Goal: Obtain resource: Download file/media

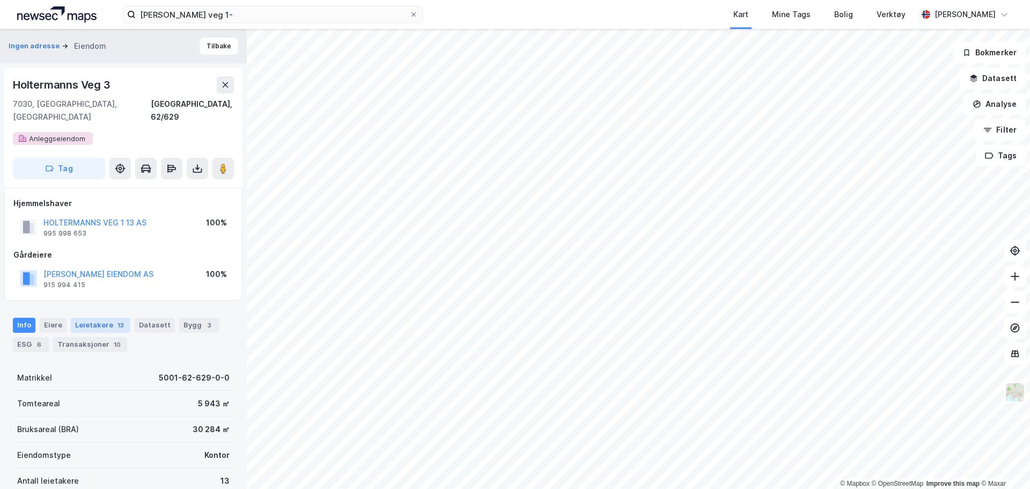
click at [88, 317] on div "Leietakere 13" at bounding box center [101, 324] width 60 height 15
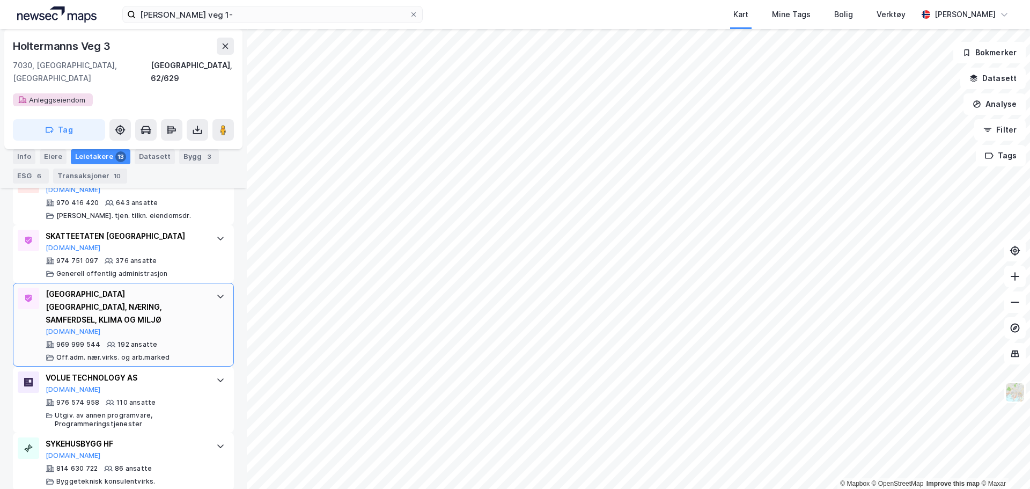
scroll to position [177, 0]
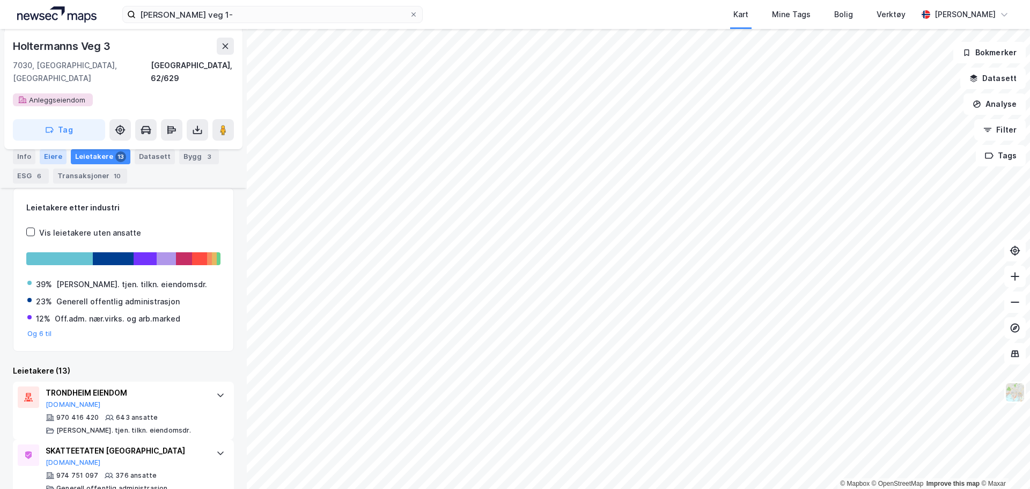
click at [54, 153] on div "Eiere" at bounding box center [53, 156] width 27 height 15
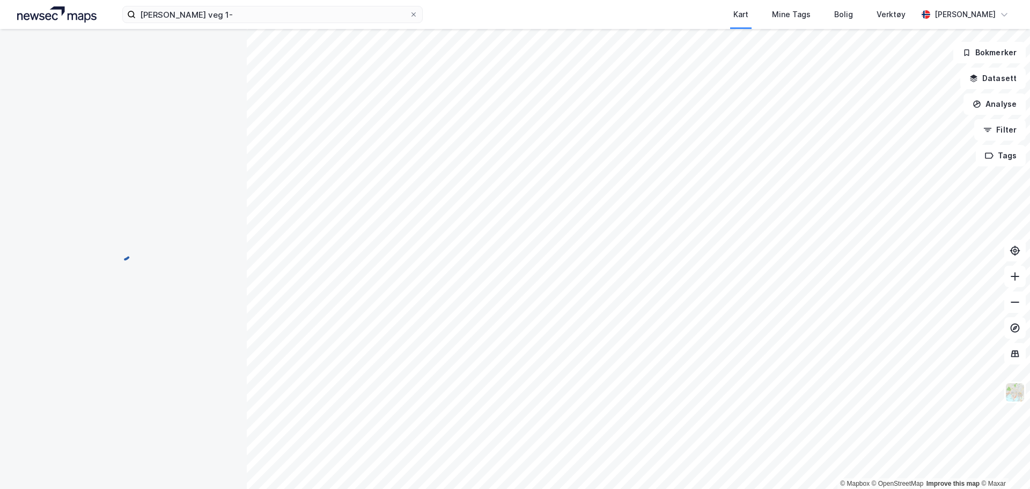
scroll to position [119, 0]
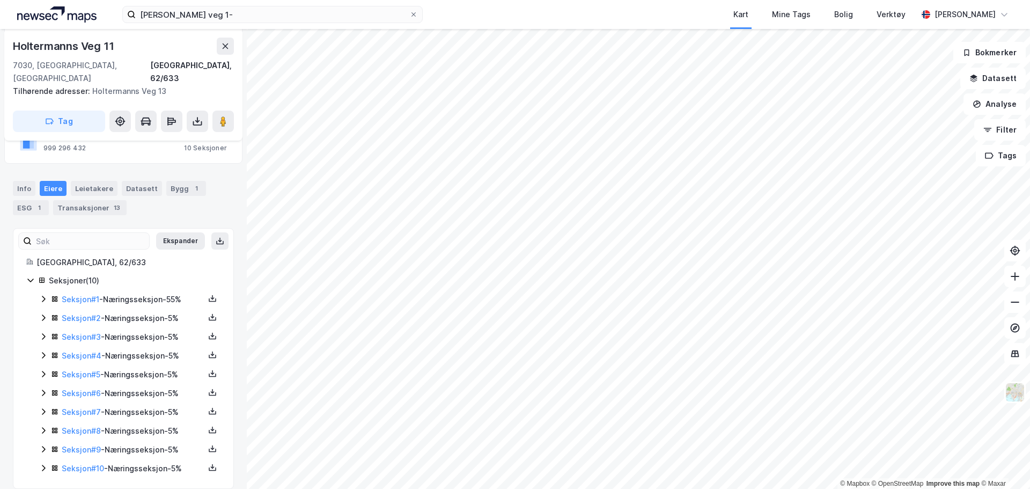
click at [45, 295] on icon at bounding box center [43, 298] width 3 height 6
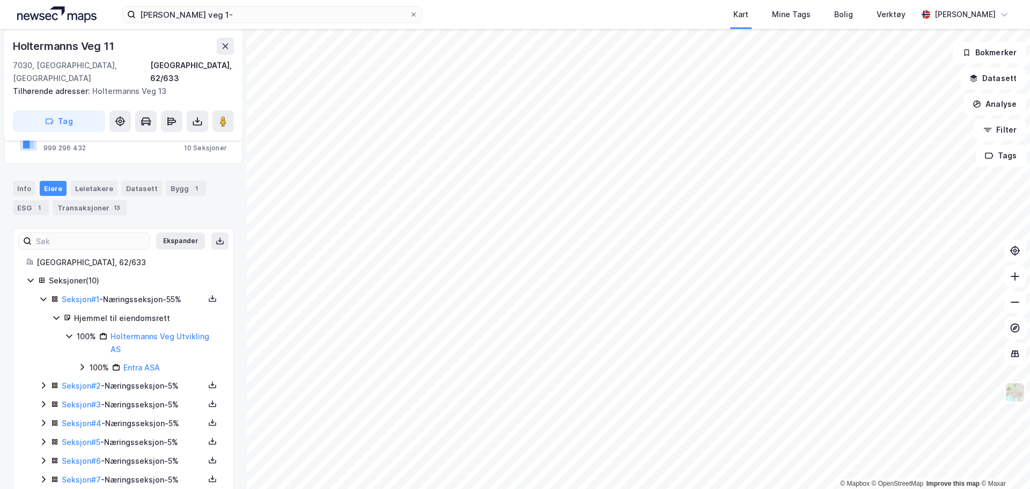
click at [44, 294] on icon at bounding box center [43, 298] width 9 height 9
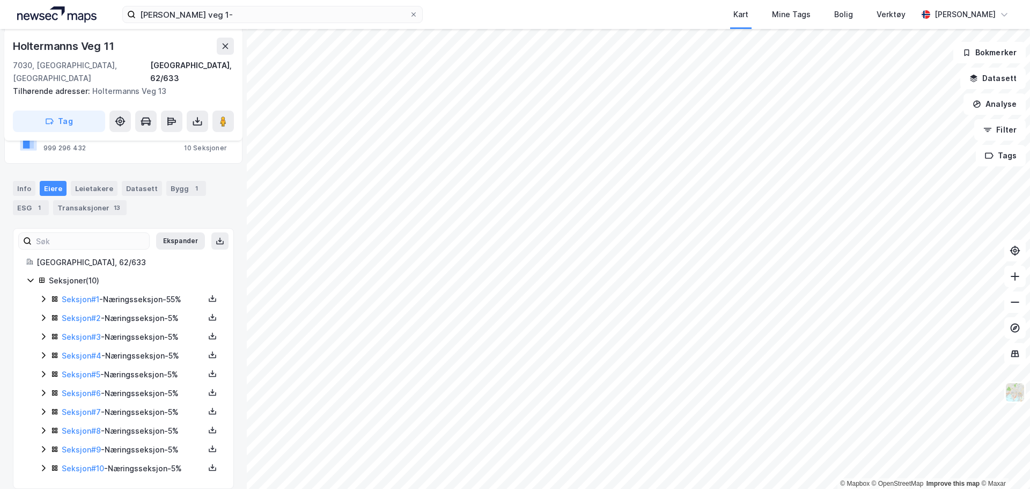
click at [41, 424] on div "Seksjon # 8 - Næringsseksjon - 5%" at bounding box center [129, 430] width 181 height 13
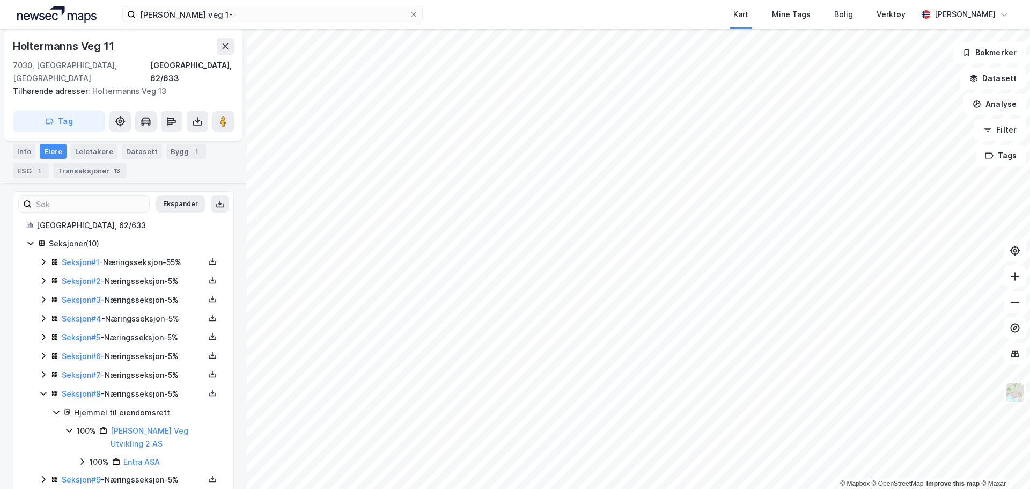
scroll to position [186, 0]
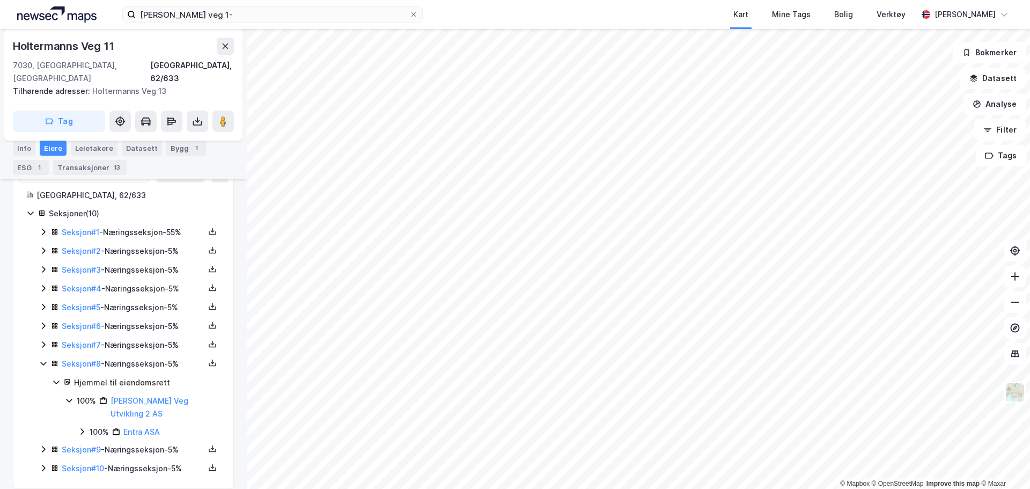
click at [46, 359] on icon at bounding box center [43, 363] width 9 height 9
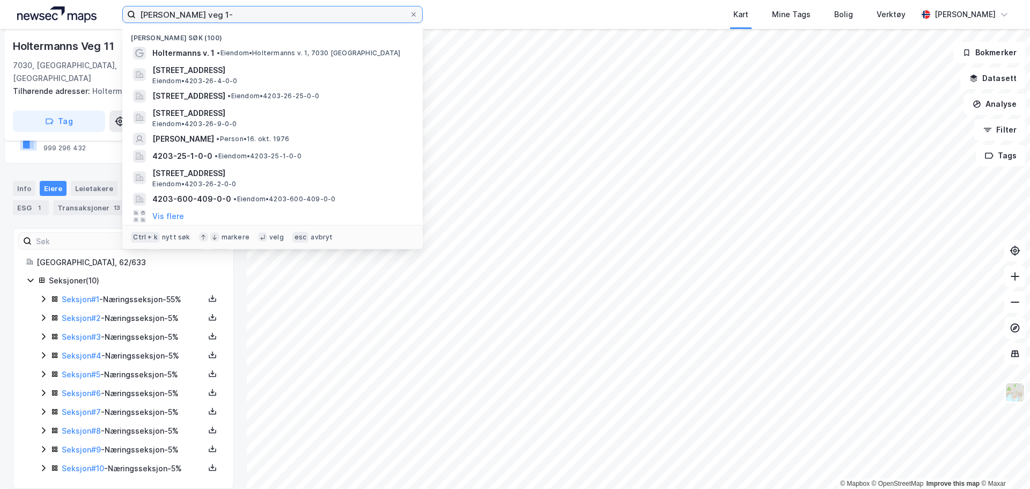
drag, startPoint x: 230, startPoint y: 16, endPoint x: 86, endPoint y: 10, distance: 144.4
click at [86, 9] on div "holtermanns veg 1- Nylige søk (100) [PERSON_NAME] v. 1 • [PERSON_NAME] v. 1, 70…" at bounding box center [515, 14] width 1030 height 29
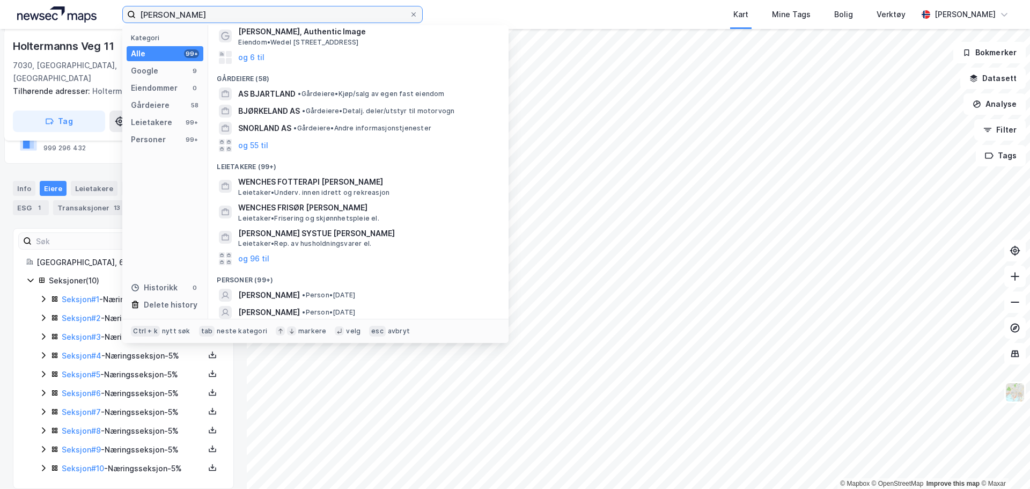
scroll to position [92, 0]
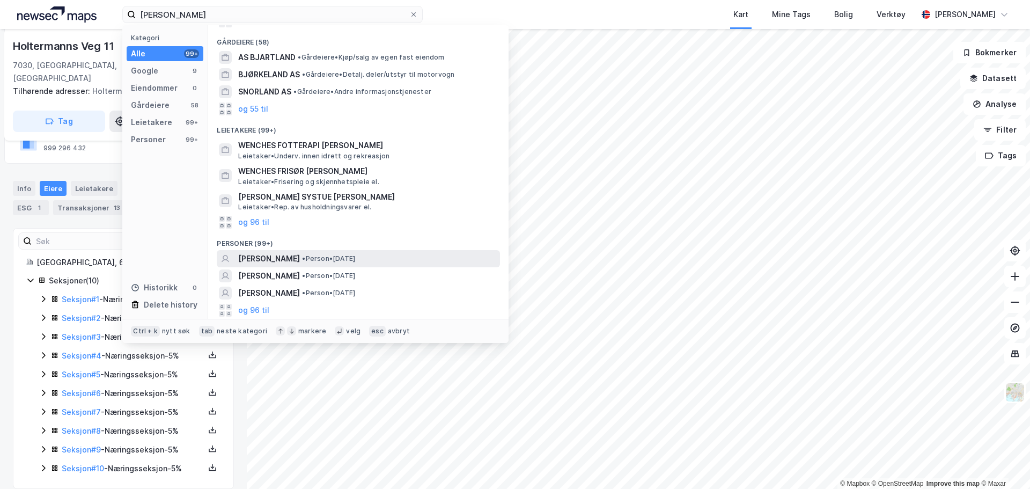
click at [300, 260] on span "[PERSON_NAME]" at bounding box center [269, 258] width 62 height 13
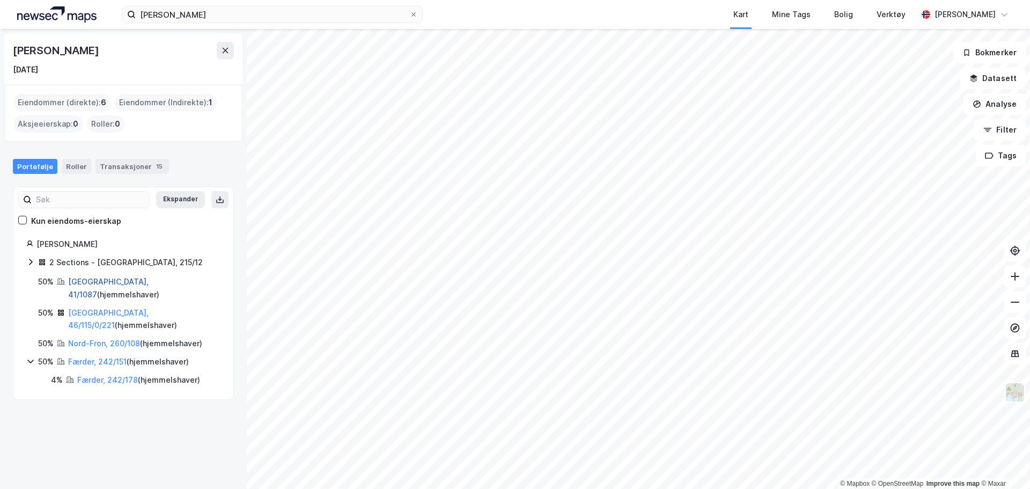
click at [94, 279] on link "[GEOGRAPHIC_DATA], 41/1087" at bounding box center [108, 288] width 80 height 22
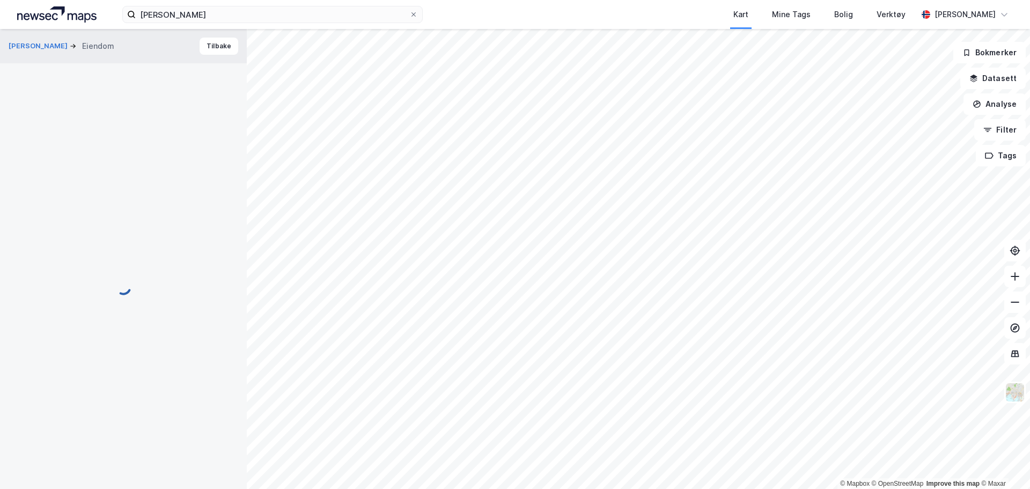
scroll to position [119, 0]
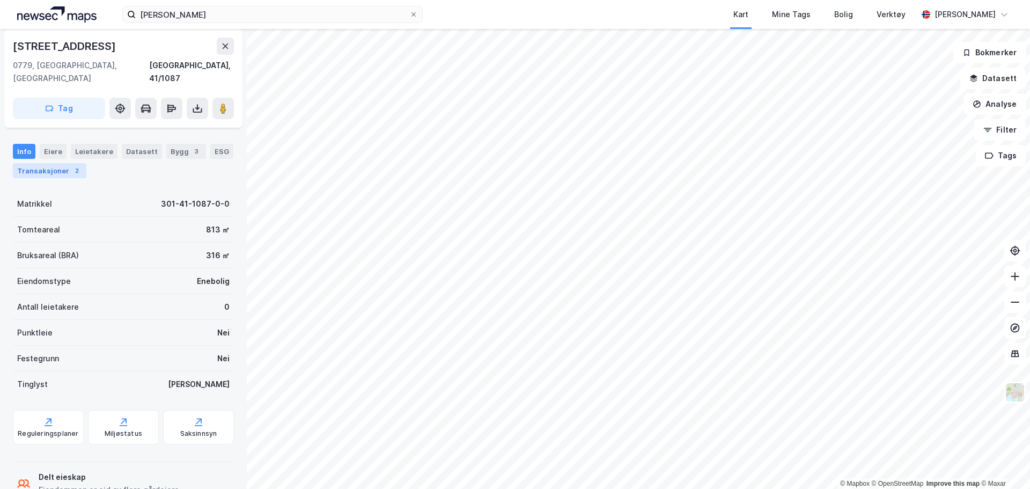
click at [57, 163] on div "Transaksjoner 2" at bounding box center [49, 170] width 73 height 15
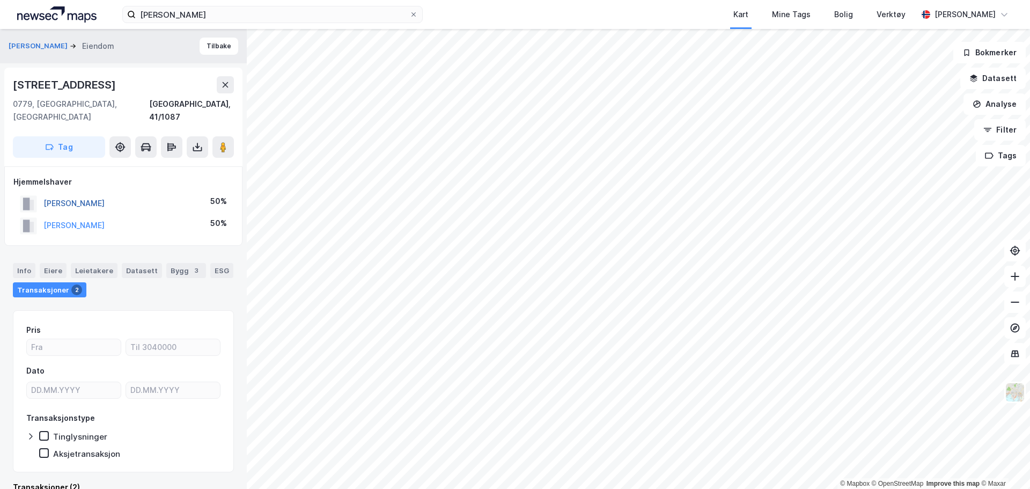
click at [0, 0] on button "[PERSON_NAME]" at bounding box center [0, 0] width 0 height 0
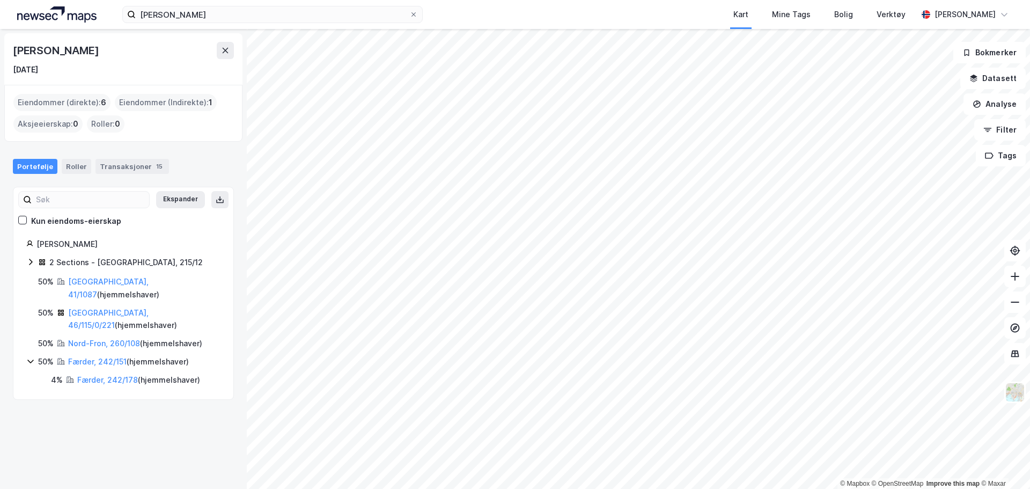
click at [29, 262] on icon at bounding box center [30, 261] width 9 height 9
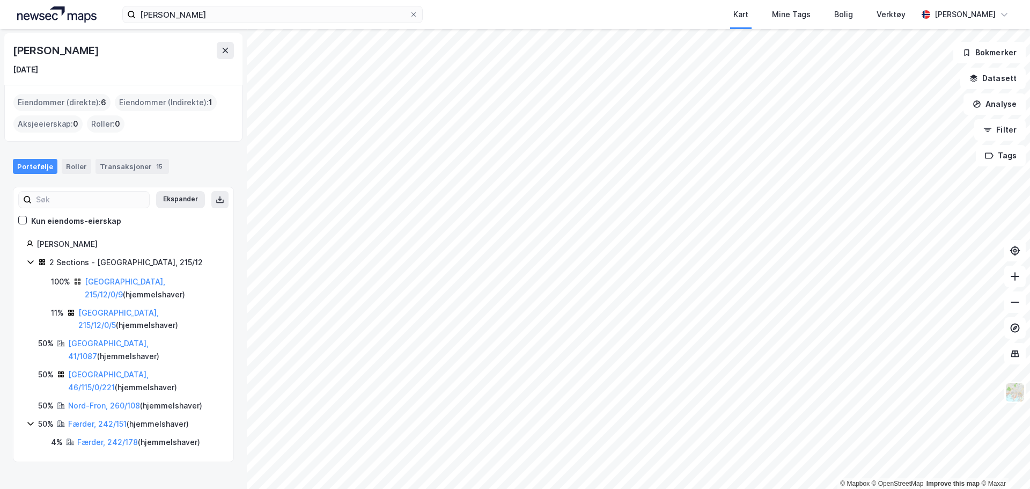
click at [29, 262] on icon at bounding box center [30, 261] width 9 height 9
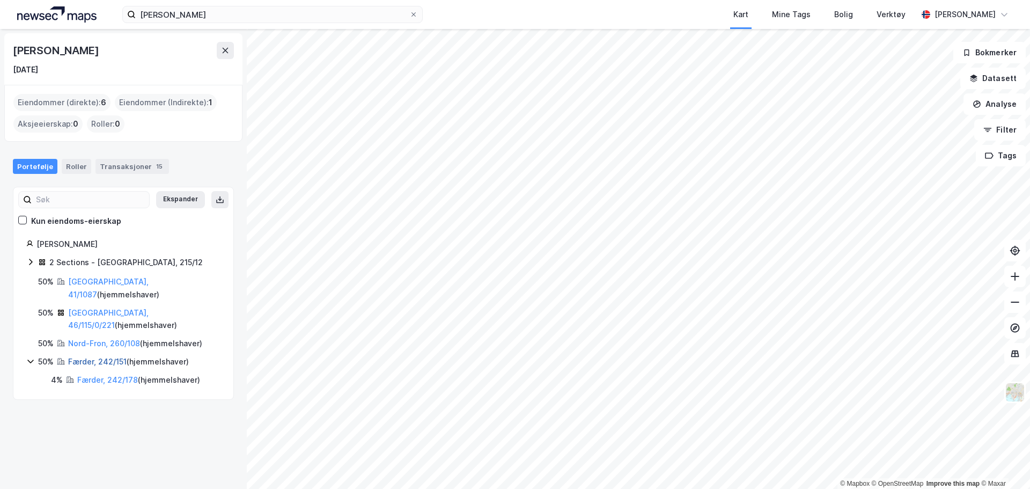
click at [103, 357] on link "Færder, 242/151" at bounding box center [97, 361] width 58 height 9
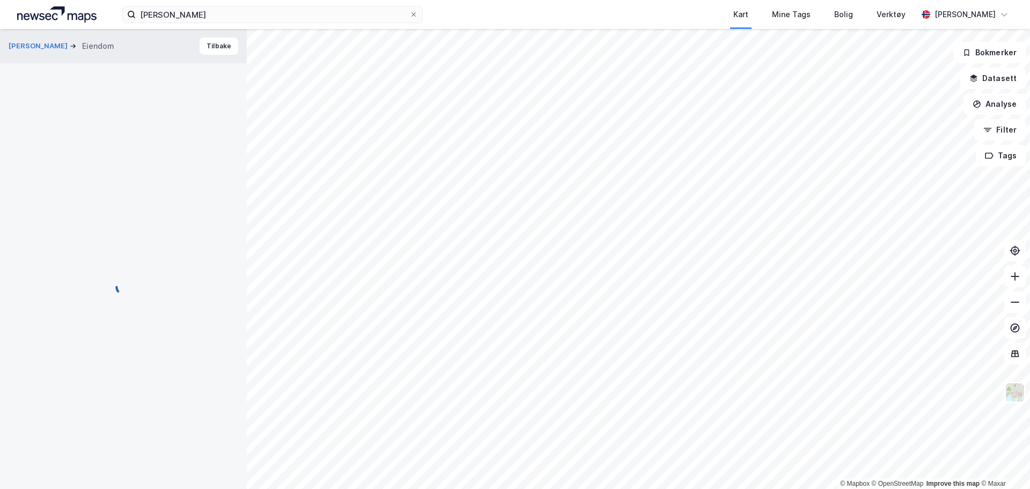
scroll to position [4, 0]
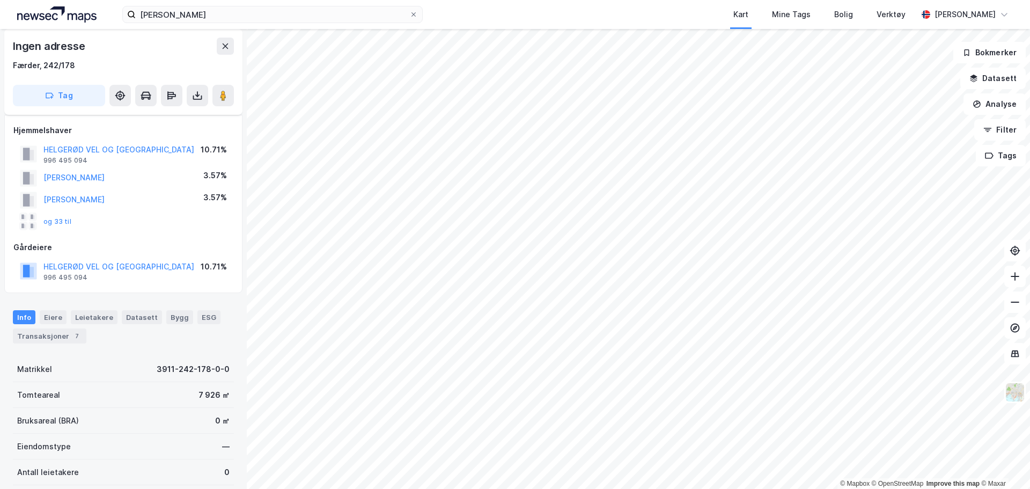
scroll to position [203, 0]
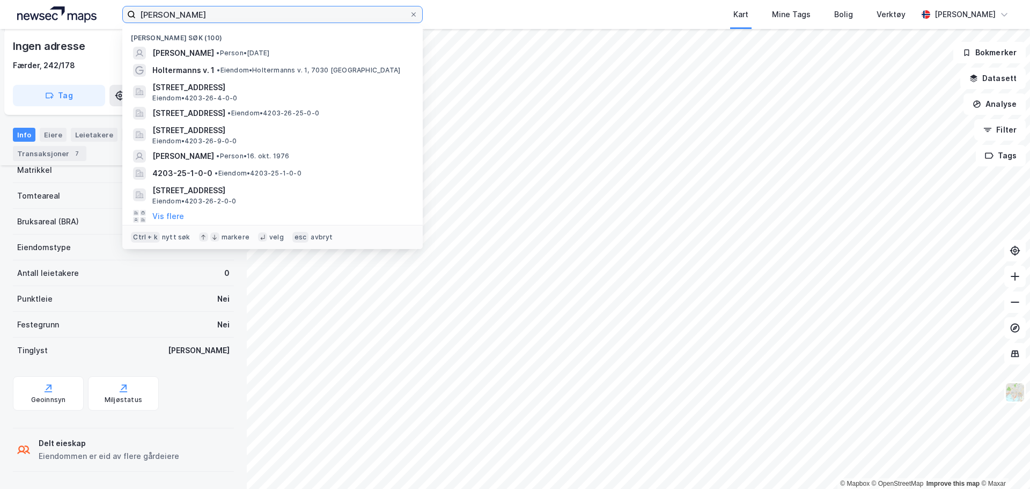
click at [246, 13] on input "[PERSON_NAME]" at bounding box center [272, 14] width 273 height 16
drag, startPoint x: 246, startPoint y: 12, endPoint x: 75, endPoint y: 0, distance: 172.0
click at [72, 13] on div "[PERSON_NAME] søk (100) [PERSON_NAME] • Person • [DATE] [PERSON_NAME] v. 1 • [P…" at bounding box center [515, 14] width 1030 height 29
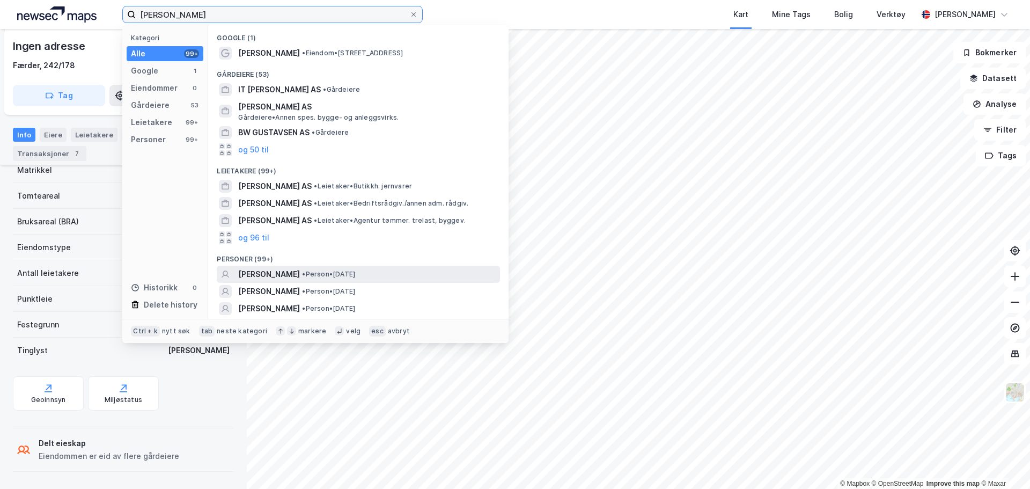
type input "[PERSON_NAME]"
click at [290, 268] on span "[PERSON_NAME]" at bounding box center [269, 274] width 62 height 13
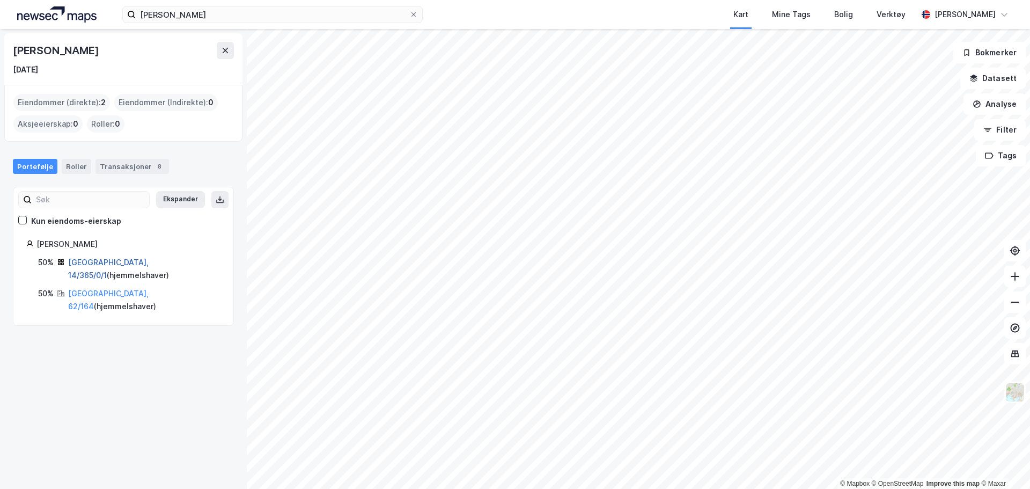
click at [109, 264] on link "[GEOGRAPHIC_DATA], 14/365/0/1" at bounding box center [108, 268] width 80 height 22
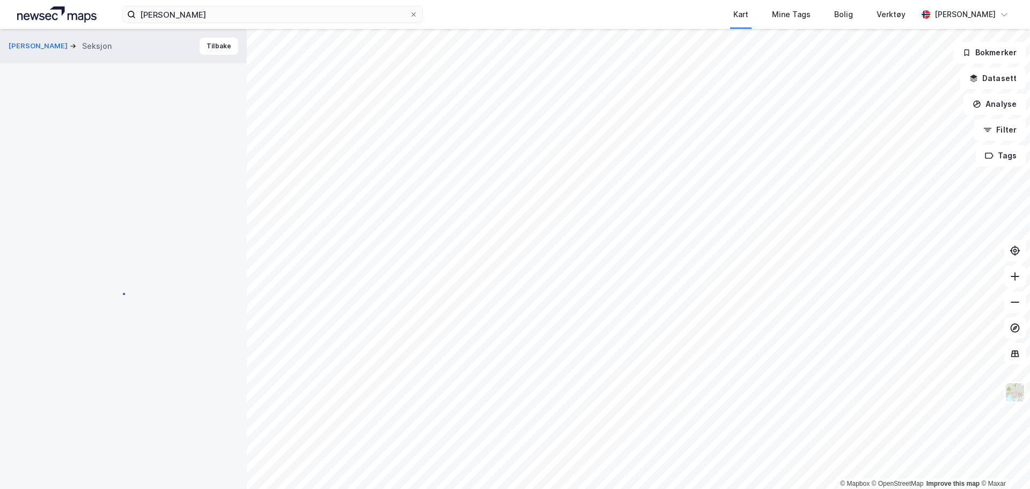
scroll to position [115, 0]
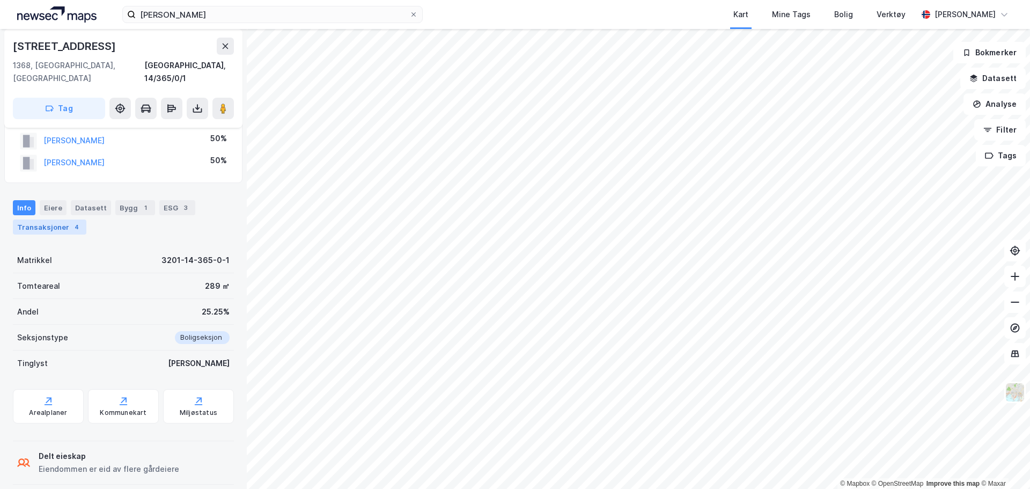
click at [62, 219] on div "Transaksjoner 4" at bounding box center [49, 226] width 73 height 15
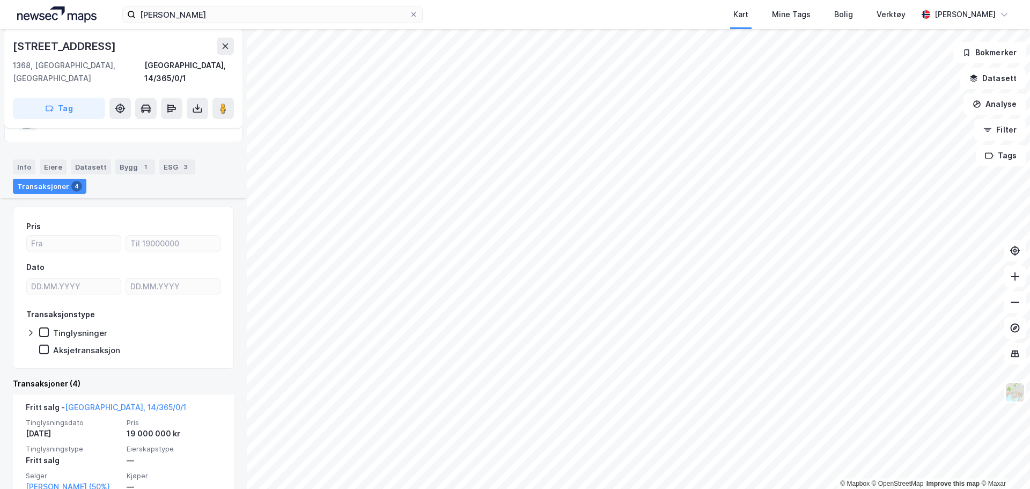
scroll to position [223, 0]
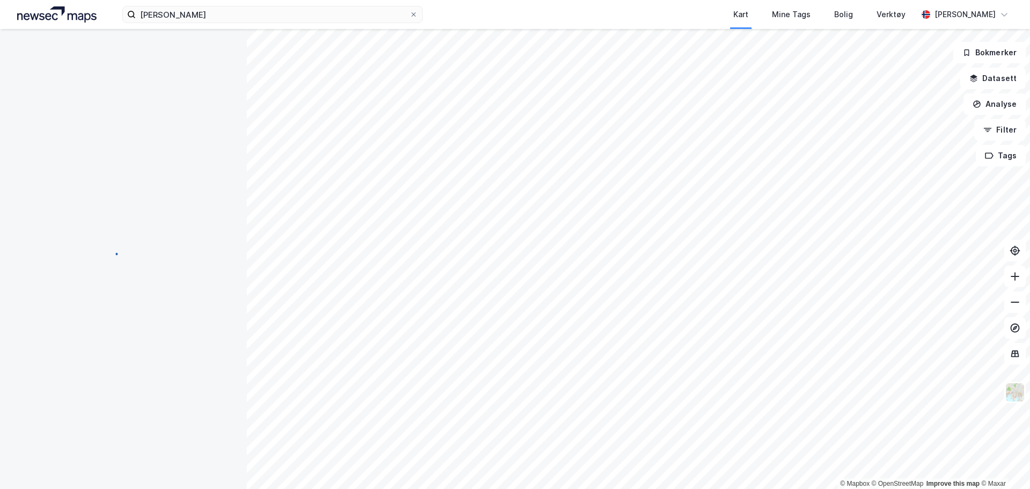
scroll to position [18, 0]
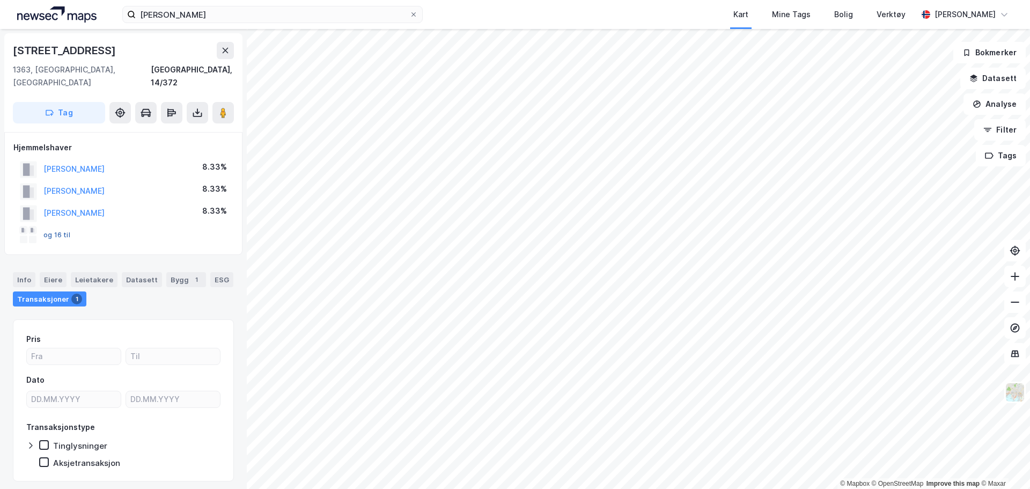
click at [0, 0] on button "og 16 til" at bounding box center [0, 0] width 0 height 0
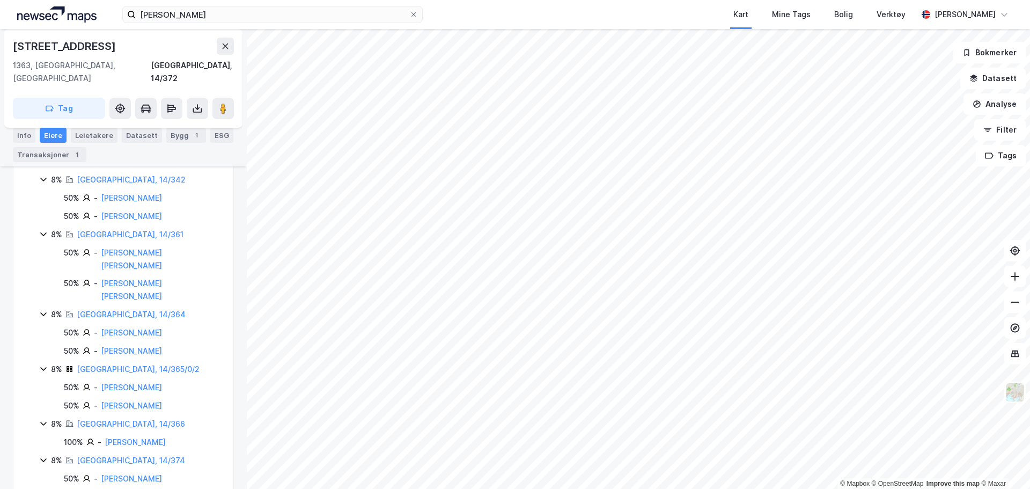
scroll to position [467, 0]
click at [117, 417] on link "[GEOGRAPHIC_DATA], 14/366" at bounding box center [131, 421] width 108 height 9
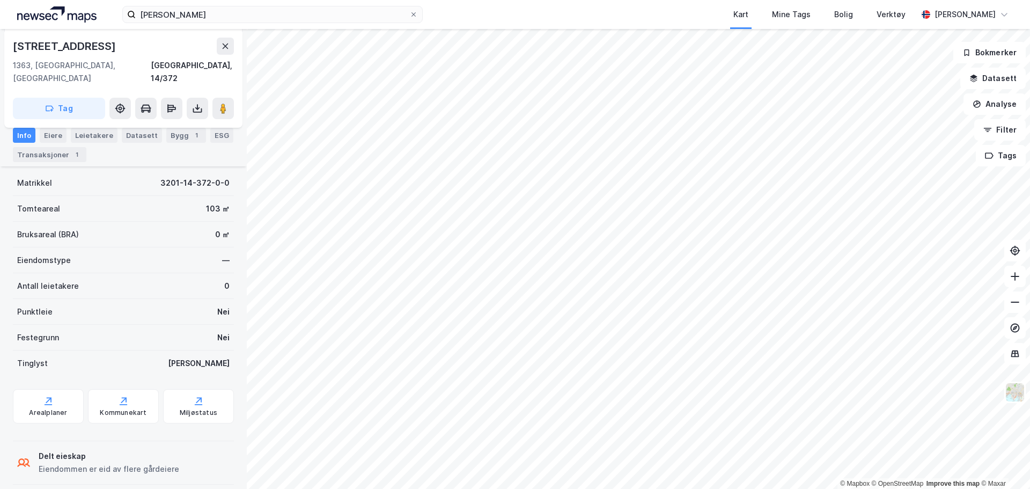
scroll to position [75, 0]
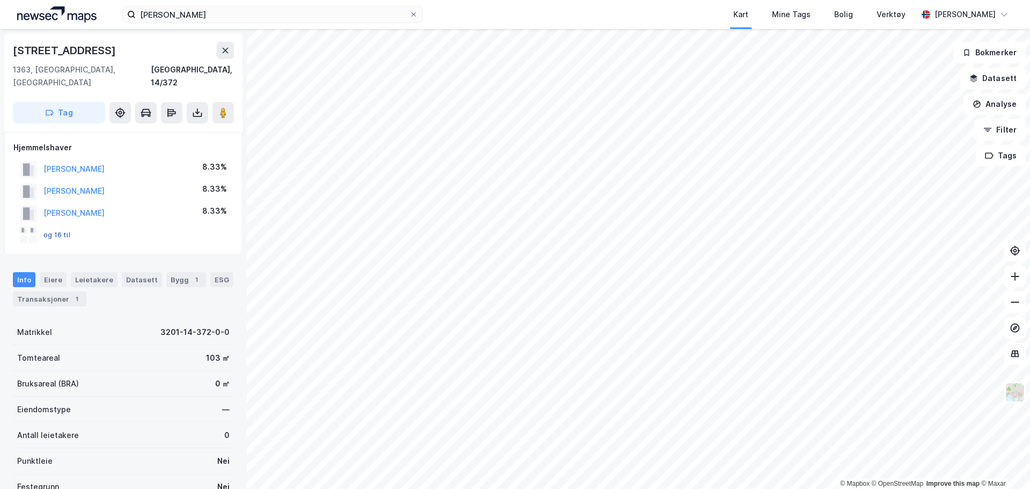
click at [0, 0] on button "og 16 til" at bounding box center [0, 0] width 0 height 0
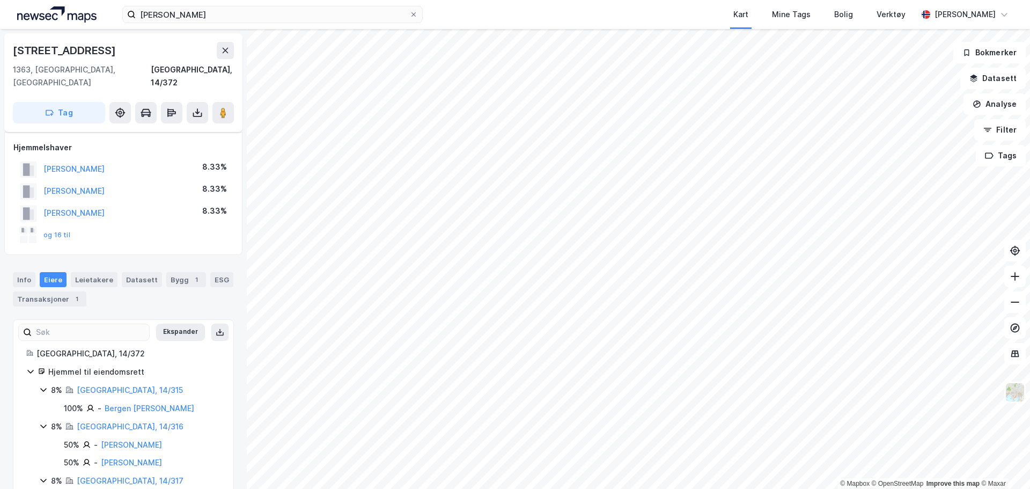
scroll to position [111, 0]
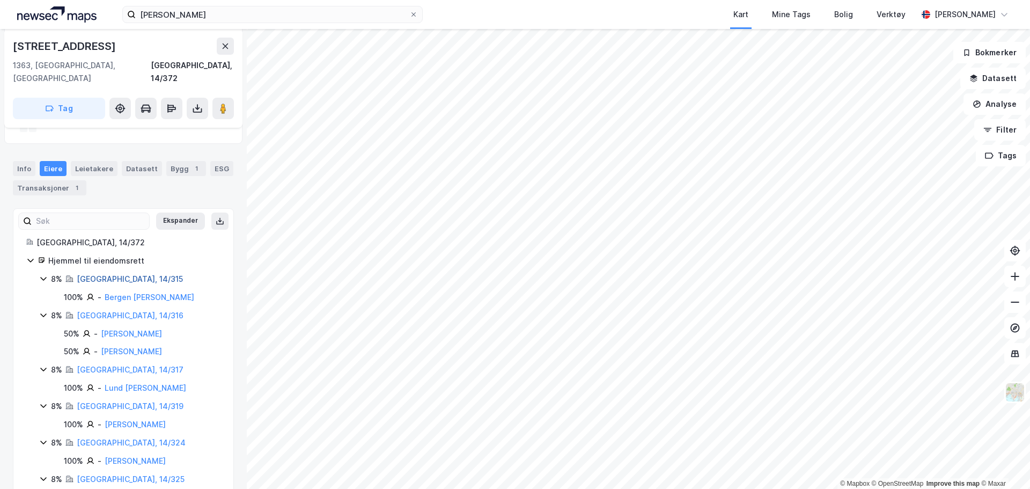
click at [123, 274] on link "[GEOGRAPHIC_DATA], 14/315" at bounding box center [130, 278] width 106 height 9
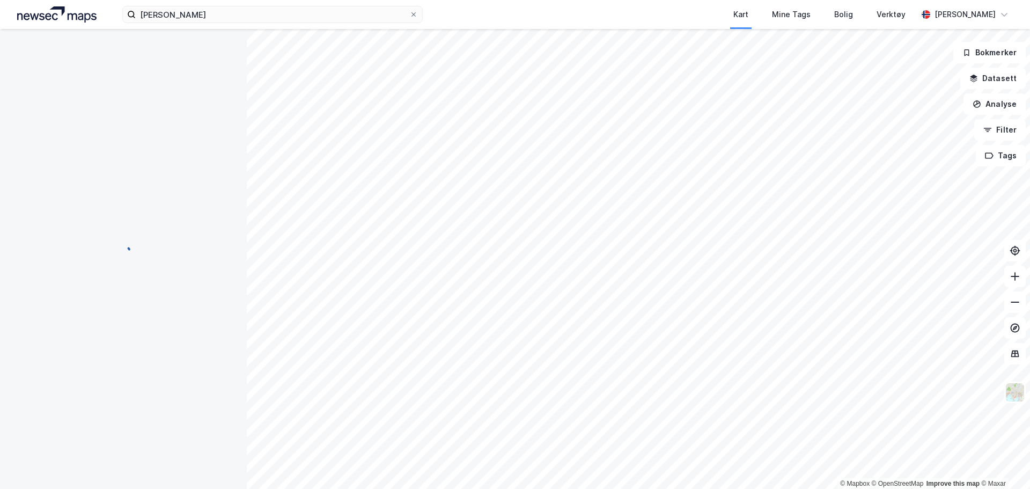
scroll to position [75, 0]
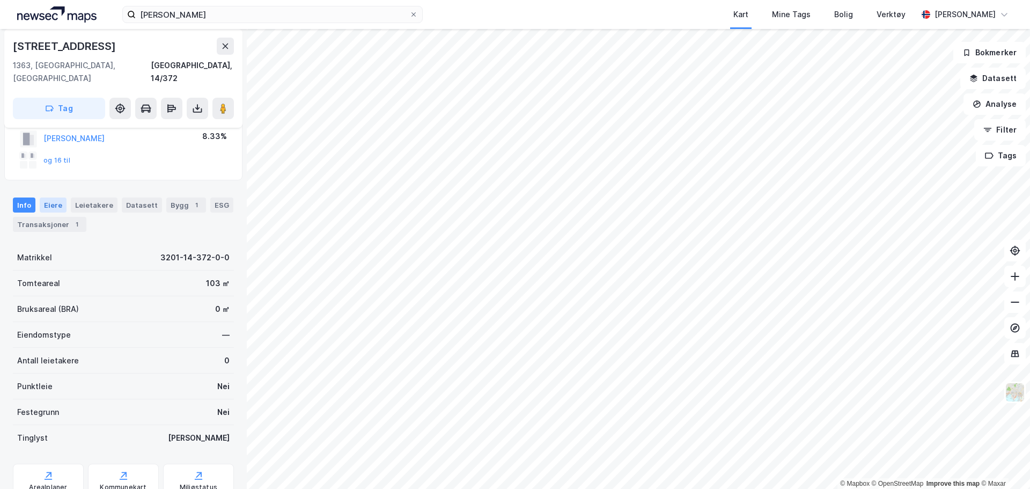
click at [54, 197] on div "Eiere" at bounding box center [53, 204] width 27 height 15
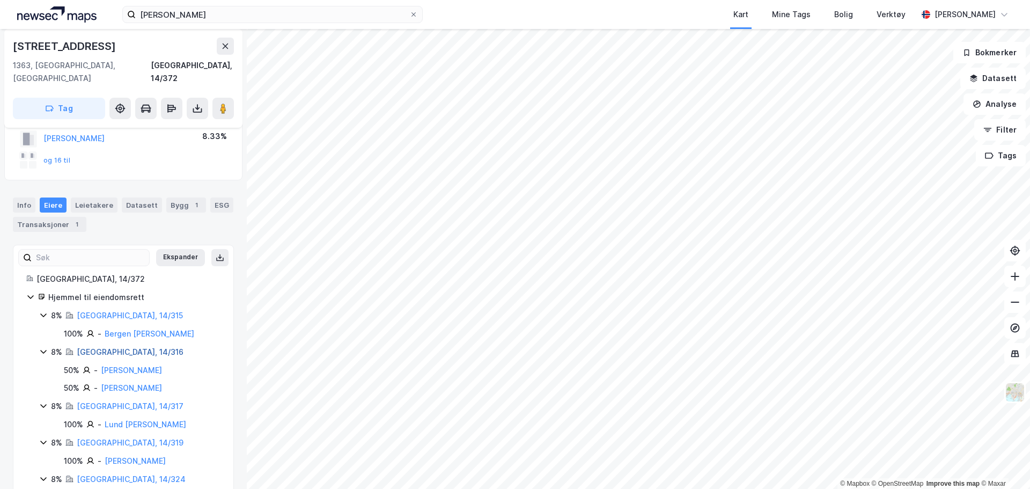
click at [108, 347] on link "[GEOGRAPHIC_DATA], 14/316" at bounding box center [130, 351] width 107 height 9
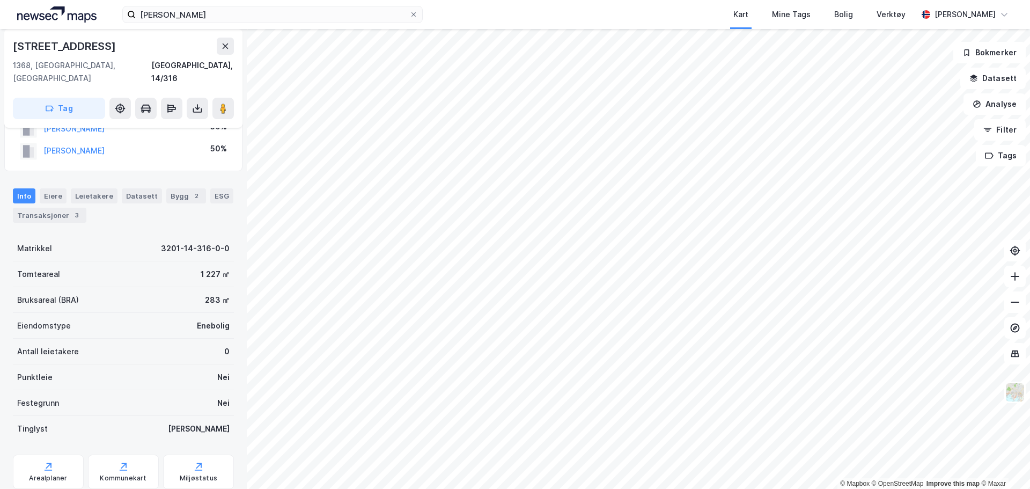
scroll to position [75, 0]
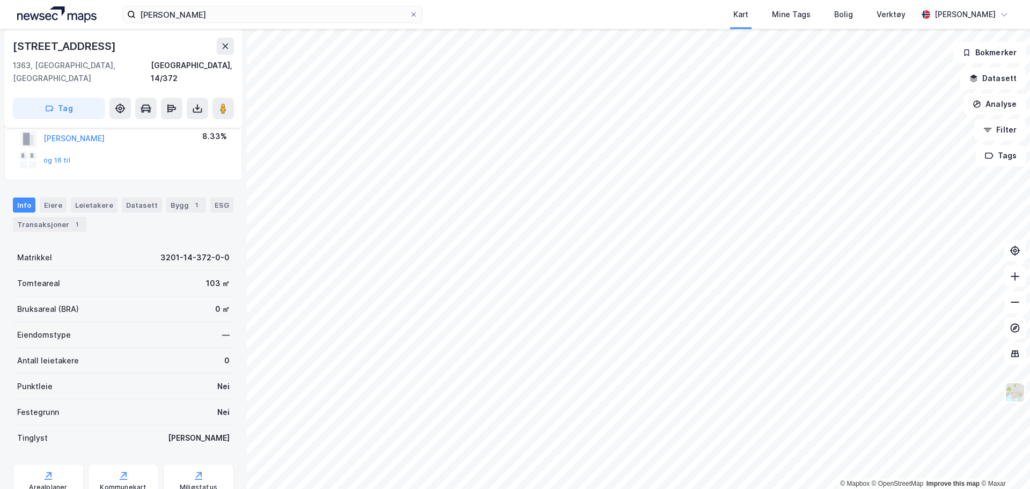
scroll to position [75, 0]
click at [0, 0] on button "og 16 til" at bounding box center [0, 0] width 0 height 0
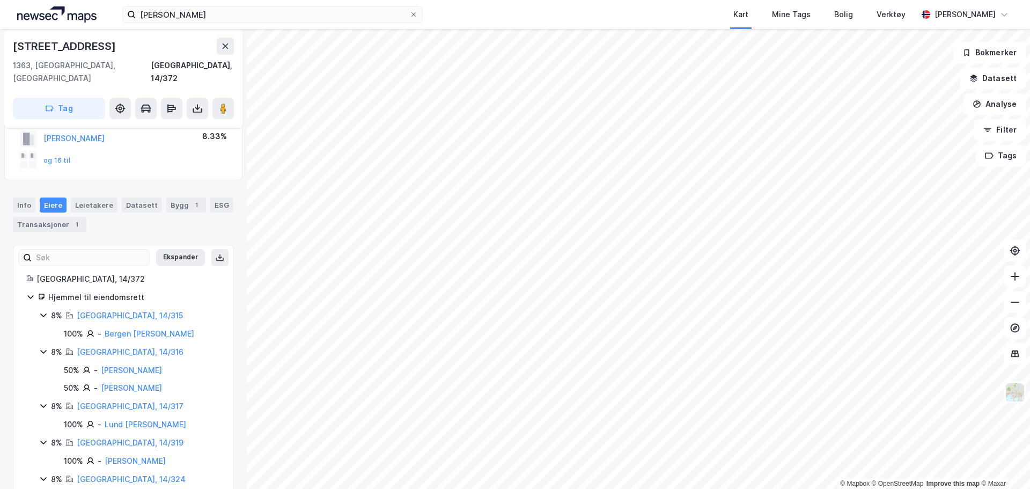
scroll to position [111, 0]
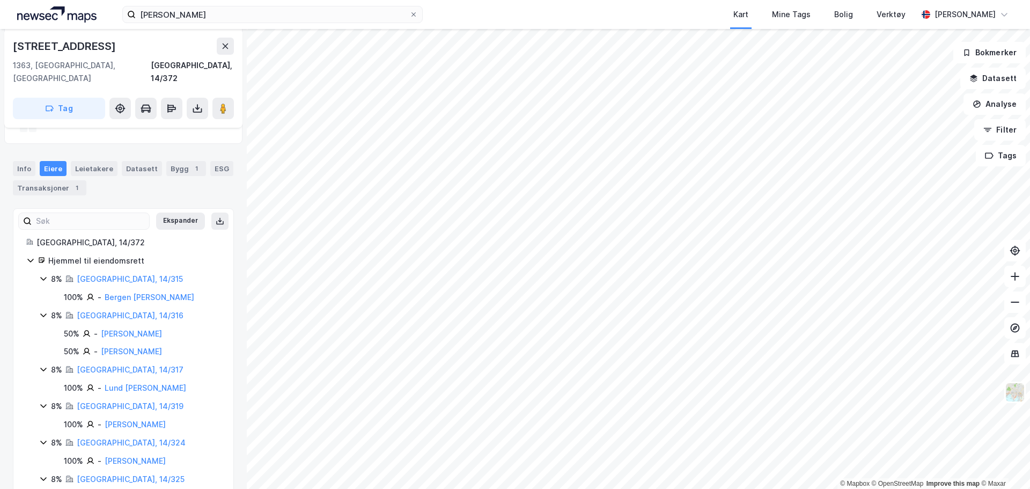
click at [119, 363] on div "[GEOGRAPHIC_DATA], 14/317" at bounding box center [130, 369] width 107 height 13
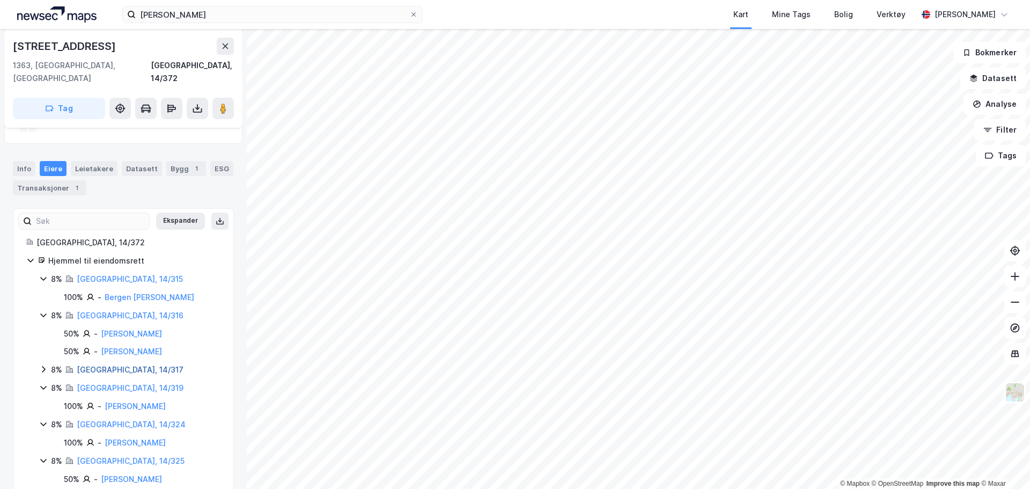
click at [119, 365] on link "[GEOGRAPHIC_DATA], 14/317" at bounding box center [130, 369] width 107 height 9
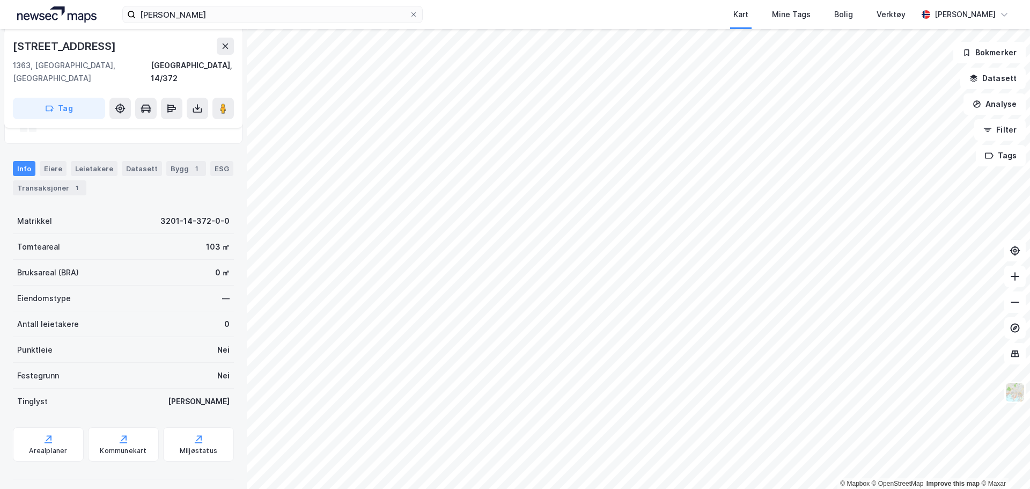
scroll to position [34, 0]
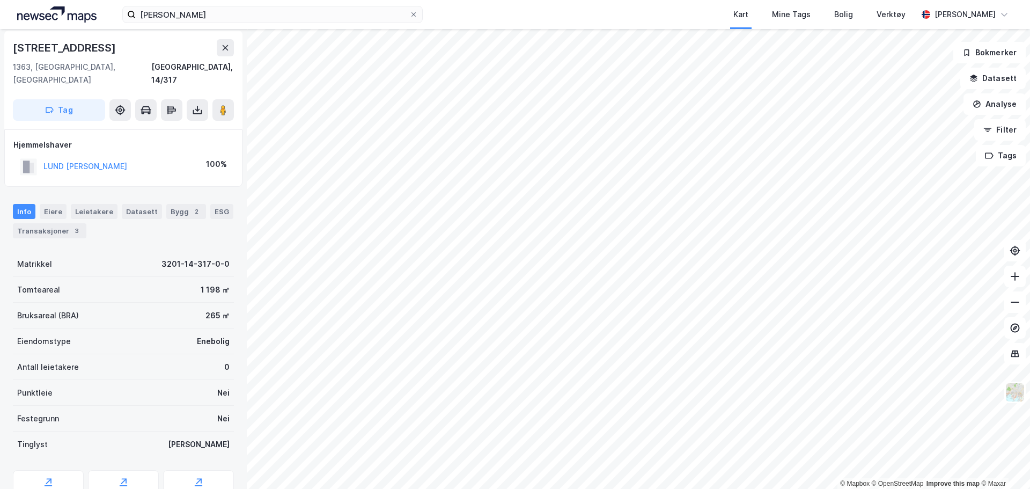
scroll to position [21, 0]
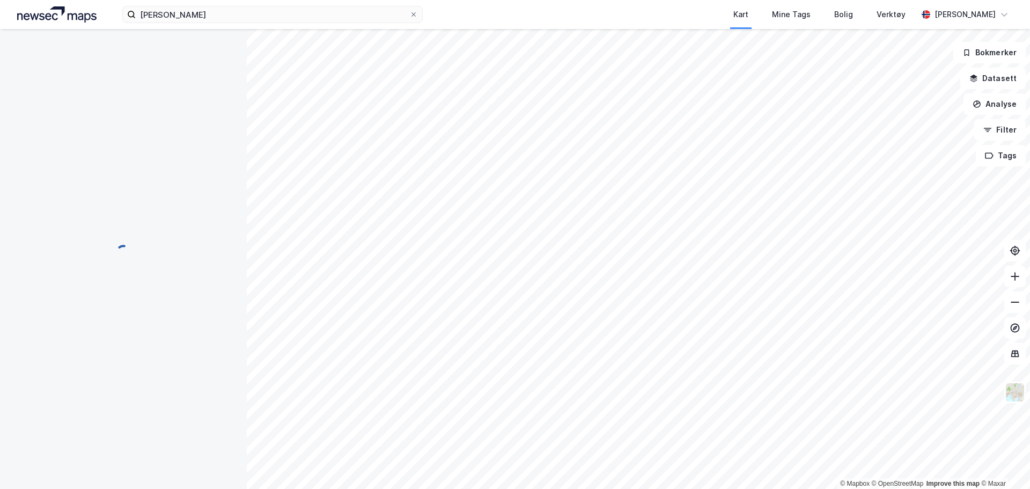
scroll to position [21, 0]
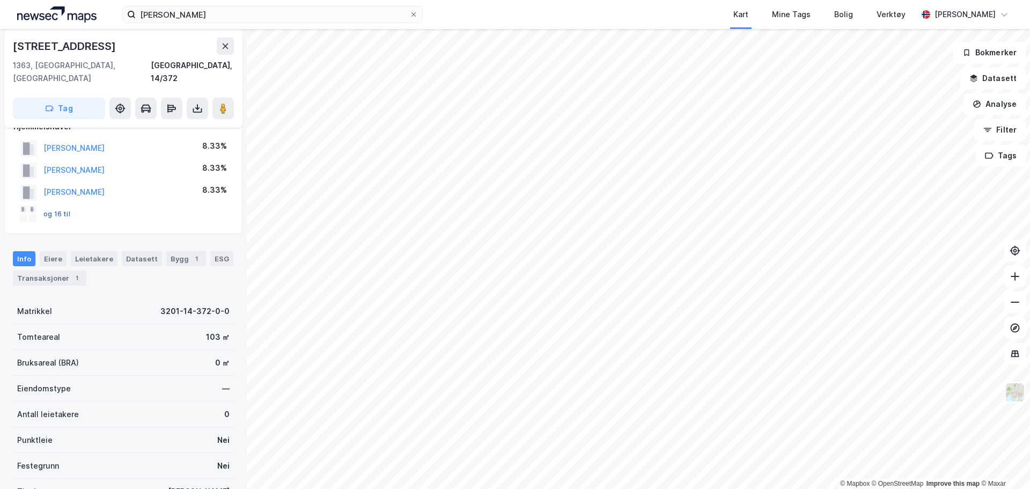
click at [0, 0] on button "og 16 til" at bounding box center [0, 0] width 0 height 0
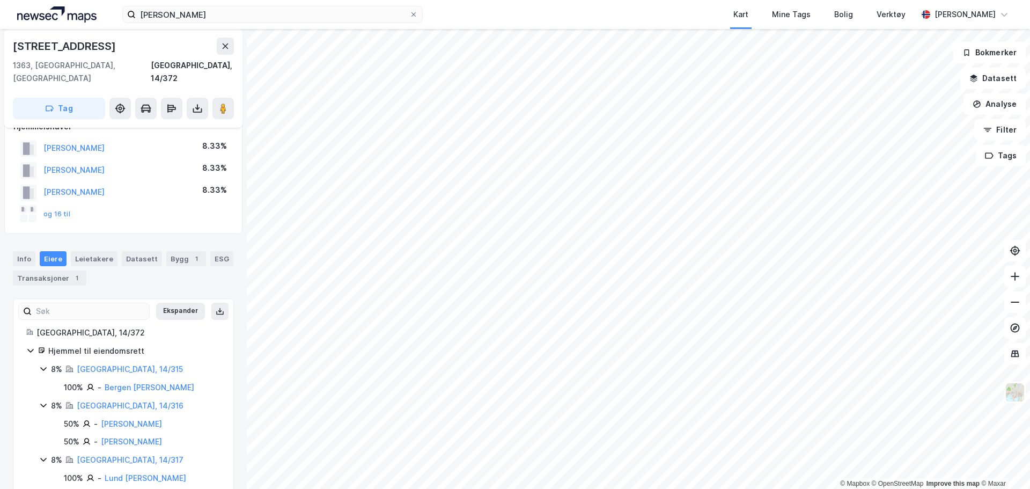
scroll to position [111, 0]
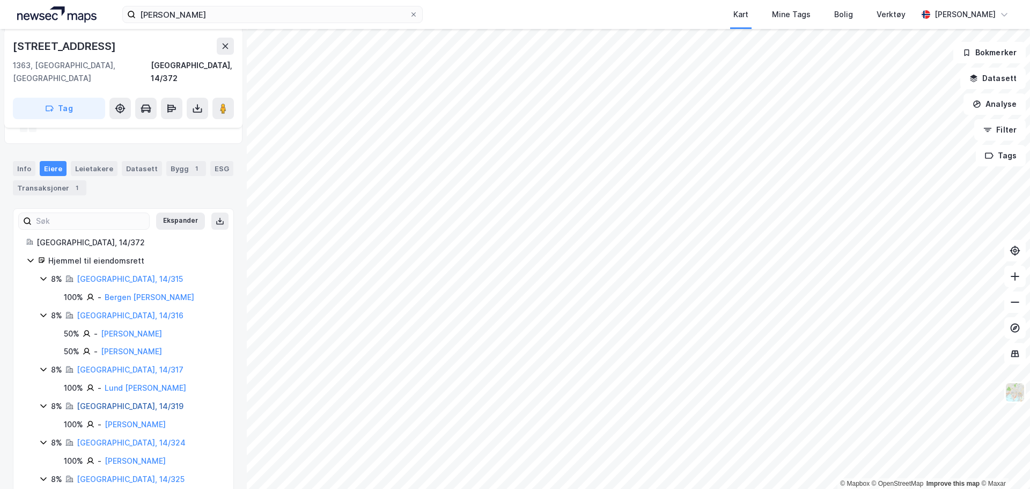
click at [116, 401] on link "[GEOGRAPHIC_DATA], 14/319" at bounding box center [130, 405] width 107 height 9
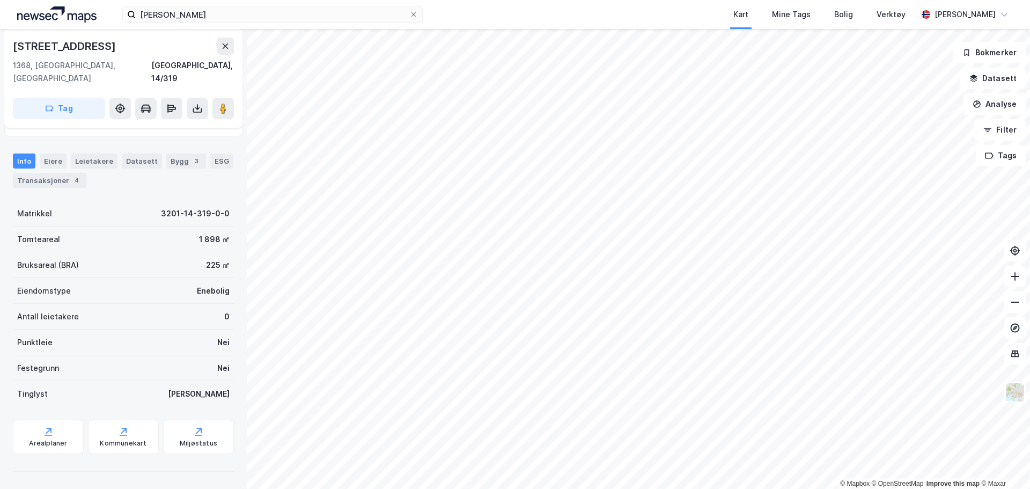
scroll to position [75, 0]
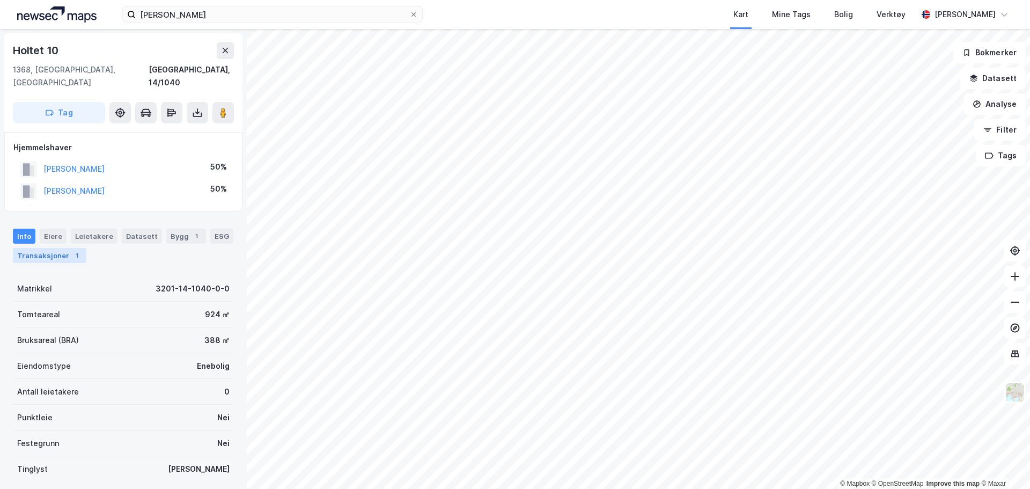
click at [40, 248] on div "Transaksjoner 1" at bounding box center [49, 255] width 73 height 15
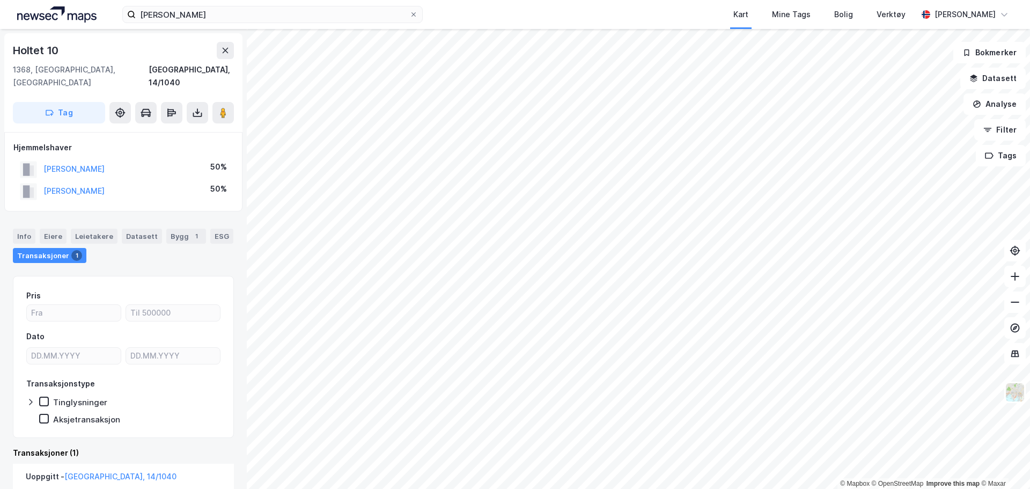
scroll to position [106, 0]
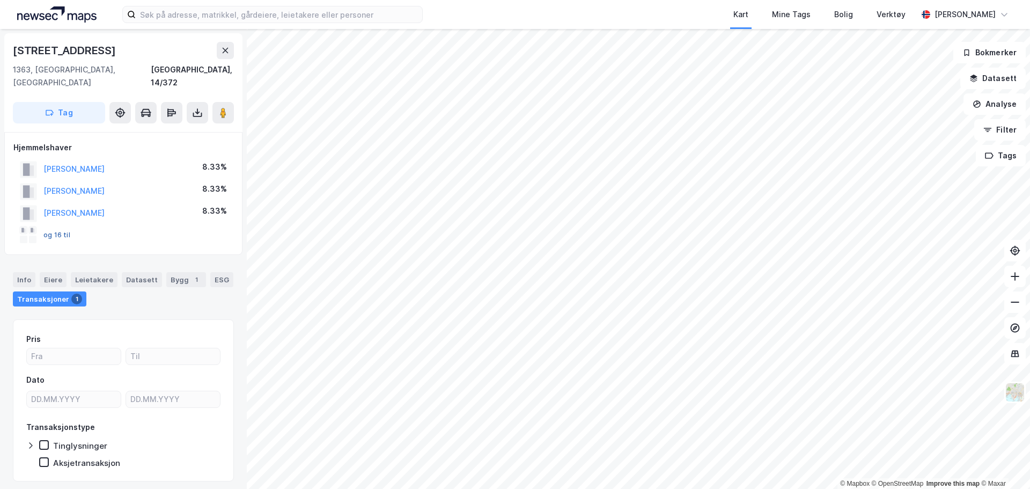
click at [0, 0] on button "og 16 til" at bounding box center [0, 0] width 0 height 0
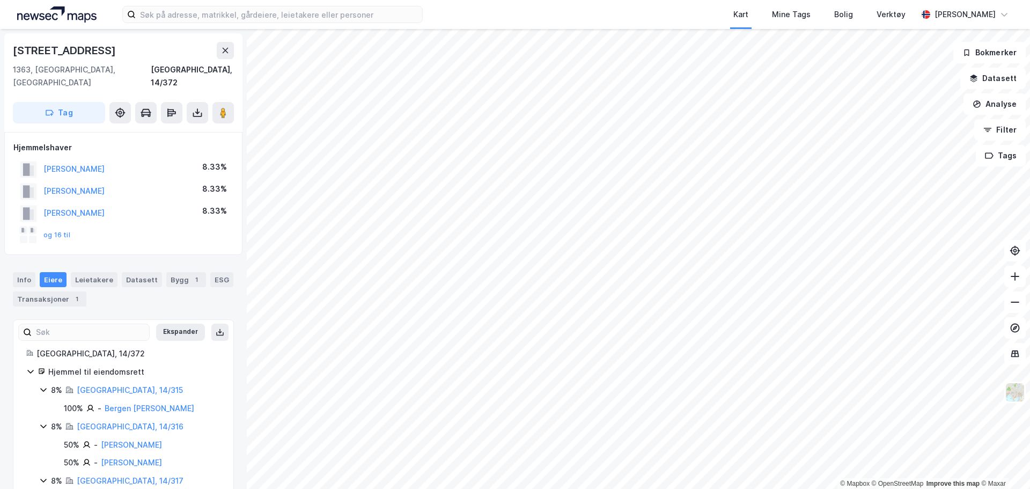
scroll to position [268, 0]
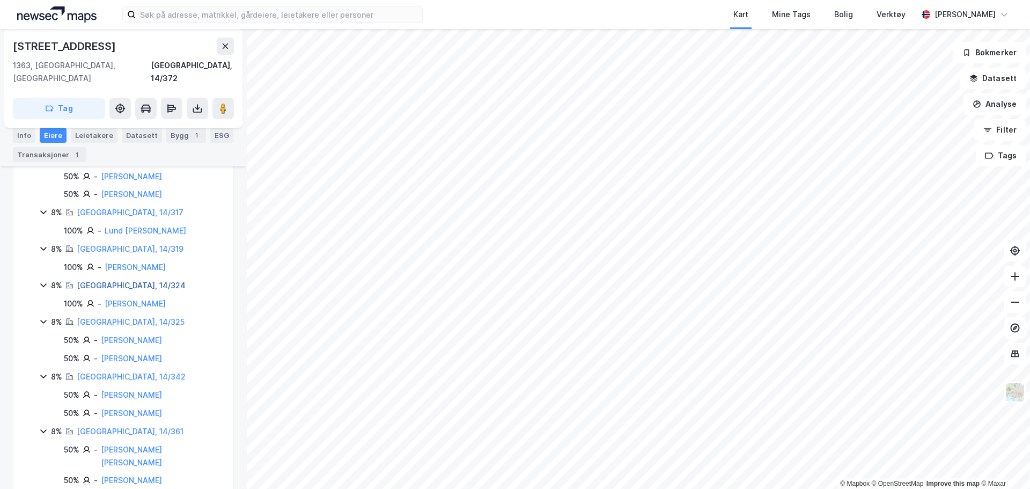
click at [122, 280] on link "[GEOGRAPHIC_DATA], 14/324" at bounding box center [131, 284] width 109 height 9
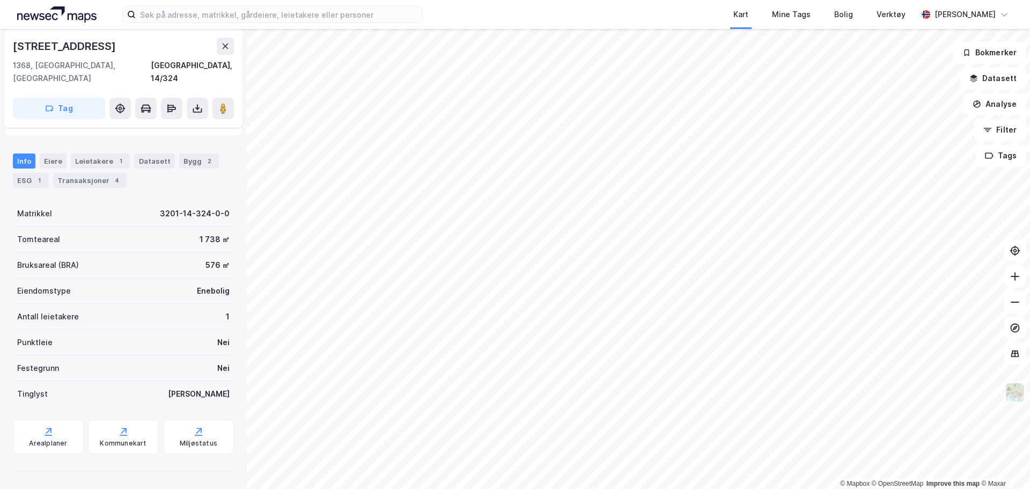
scroll to position [75, 0]
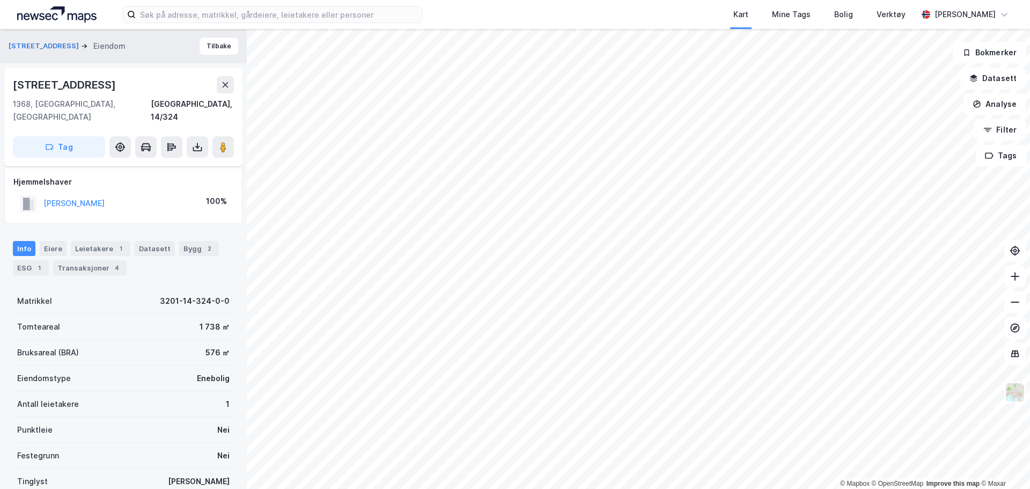
scroll to position [75, 0]
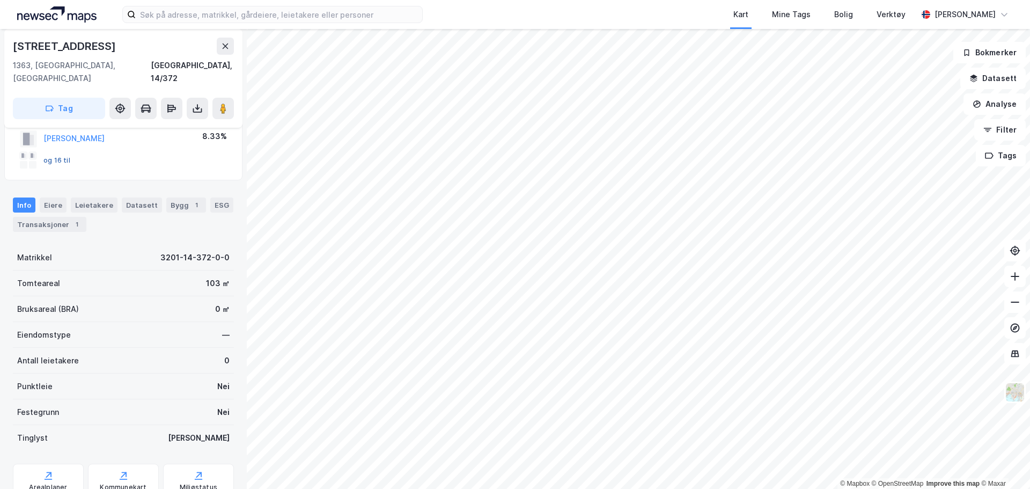
click at [0, 0] on button "og 16 til" at bounding box center [0, 0] width 0 height 0
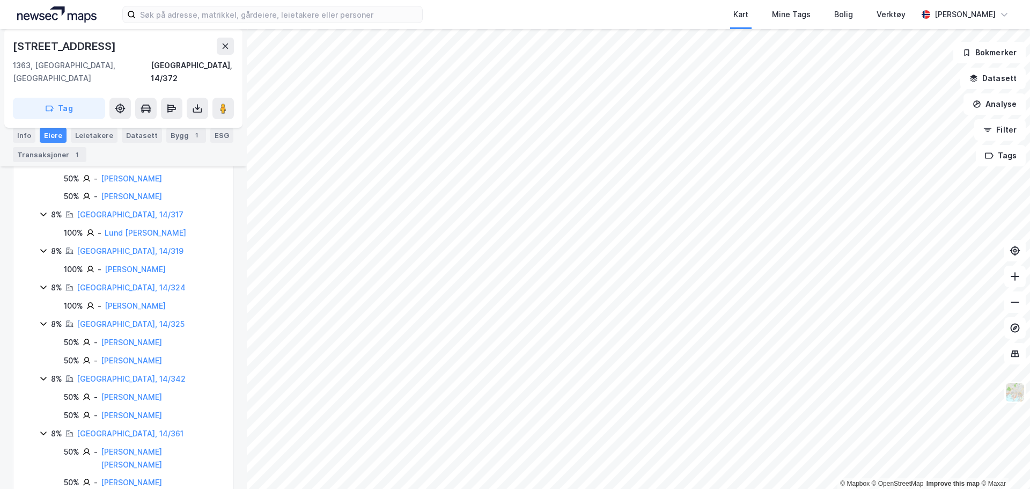
scroll to position [326, 0]
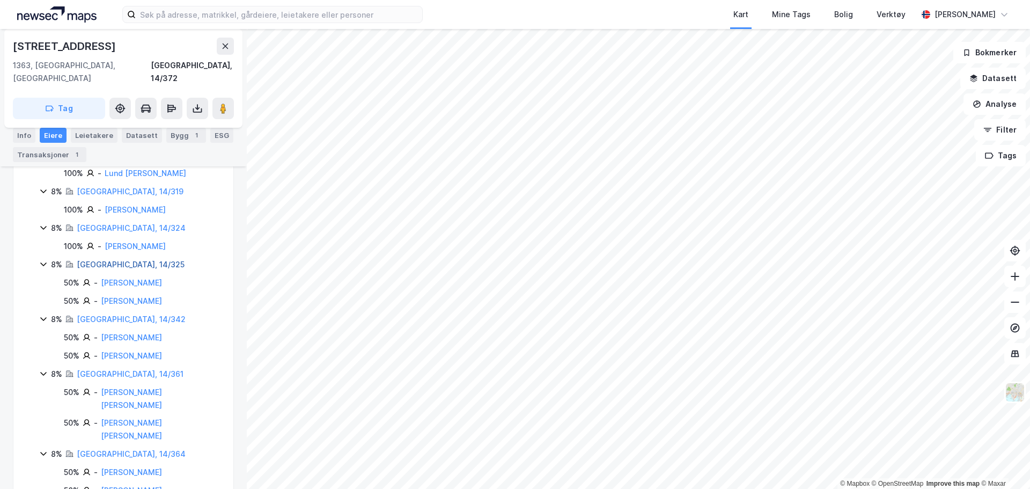
click at [127, 260] on link "[GEOGRAPHIC_DATA], 14/325" at bounding box center [131, 264] width 108 height 9
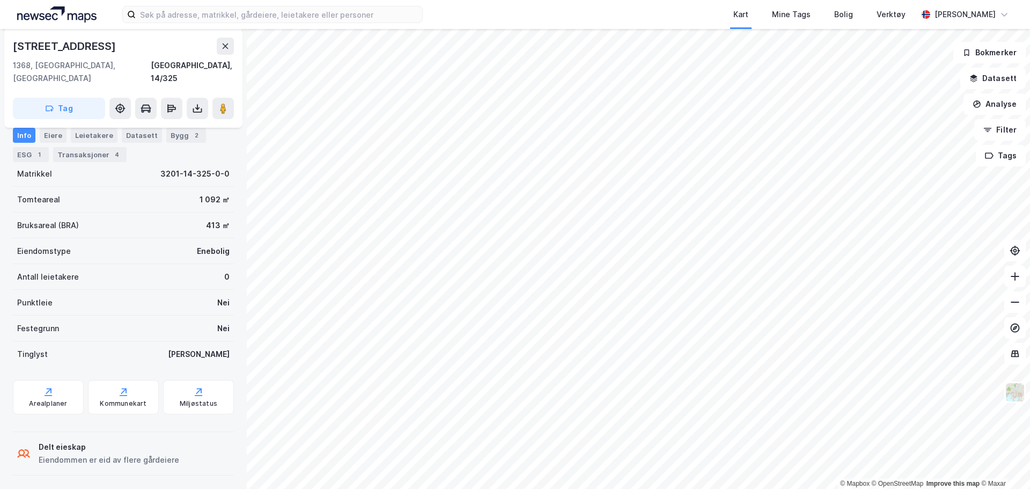
scroll to position [140, 0]
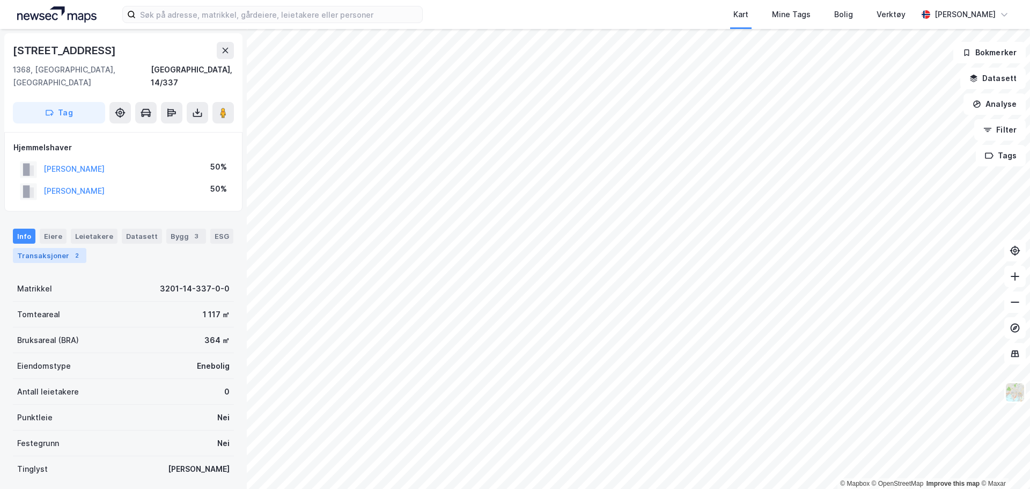
click at [57, 248] on div "Transaksjoner 2" at bounding box center [49, 255] width 73 height 15
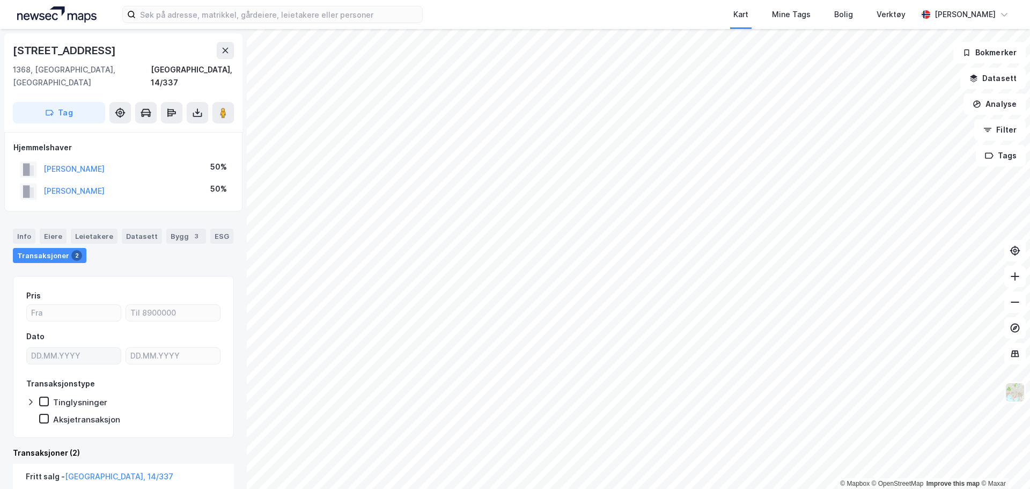
scroll to position [211, 0]
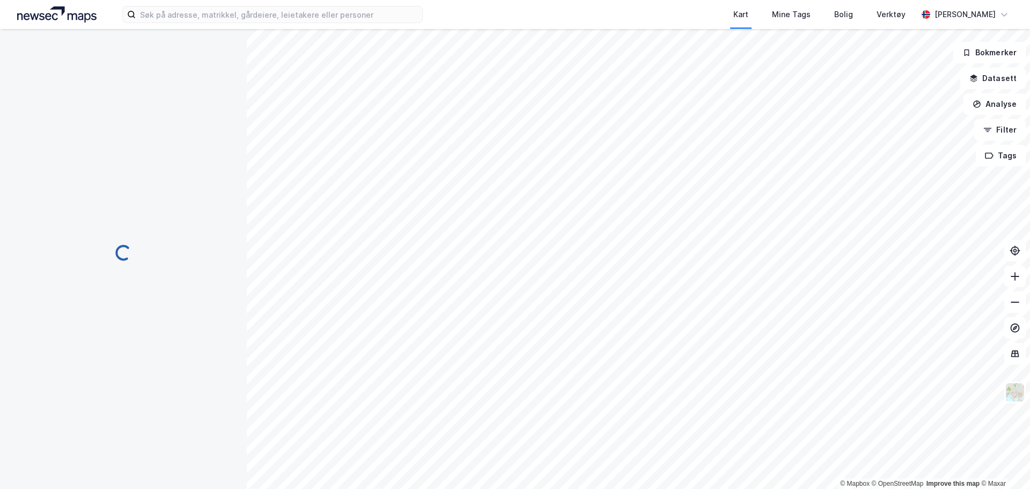
scroll to position [9, 0]
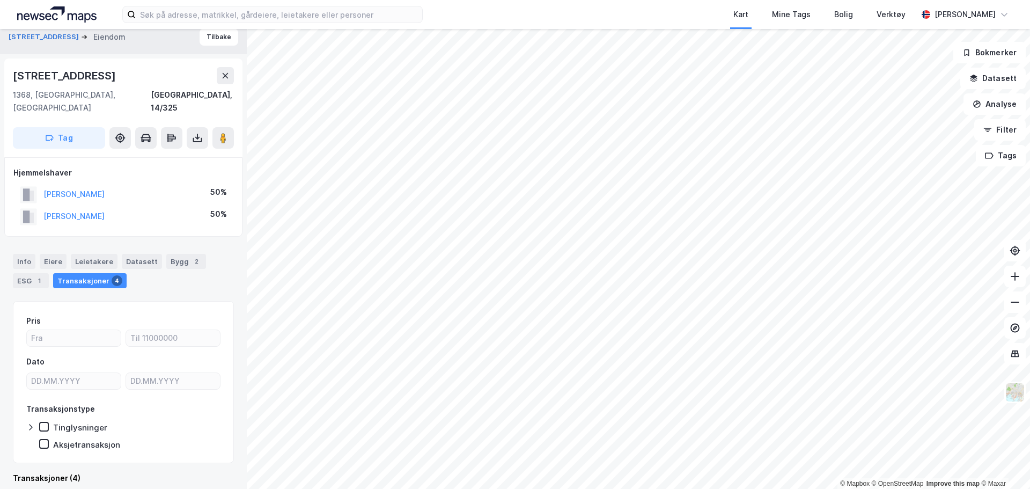
click at [601, 1] on div "Kart Mine Tags Bolig Verktøy Andreas Gustavson © Mapbox © OpenStreetMap Improve…" at bounding box center [515, 244] width 1030 height 489
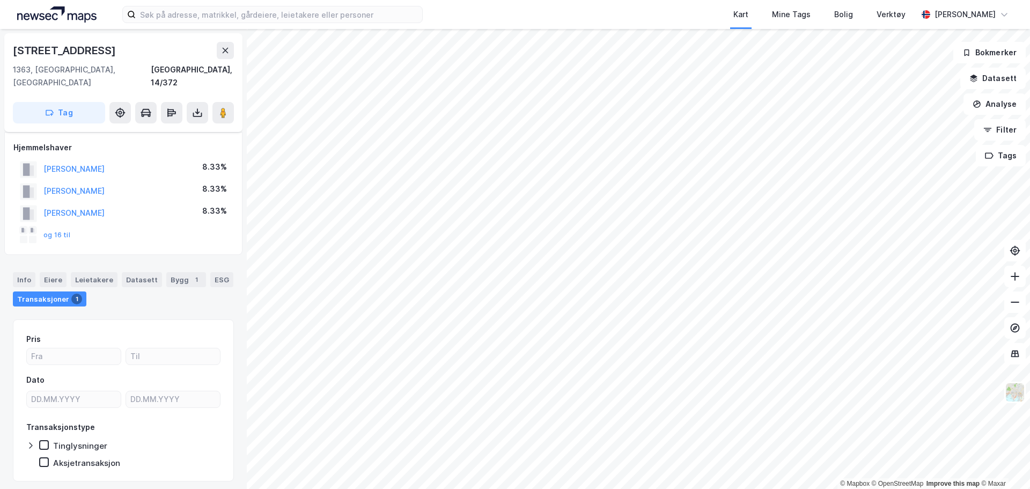
scroll to position [9, 0]
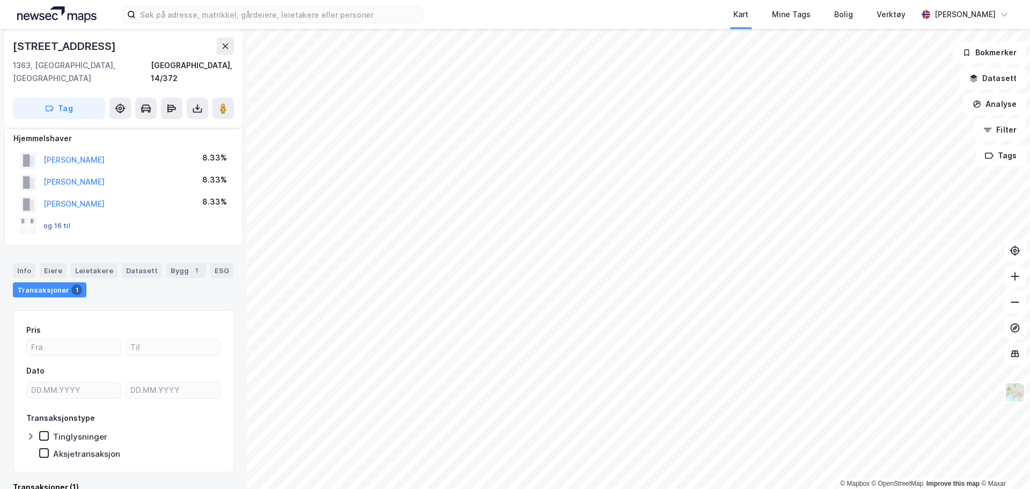
click at [0, 0] on button "og 16 til" at bounding box center [0, 0] width 0 height 0
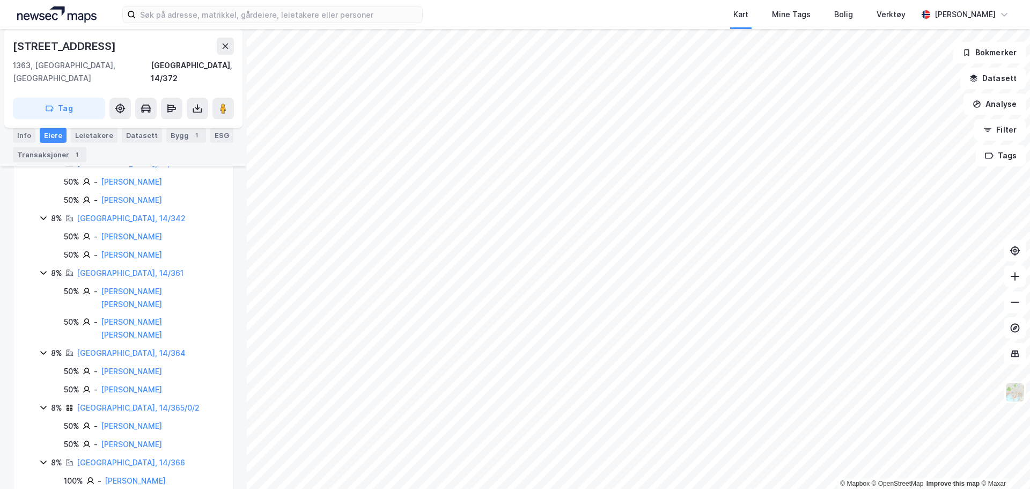
scroll to position [467, 0]
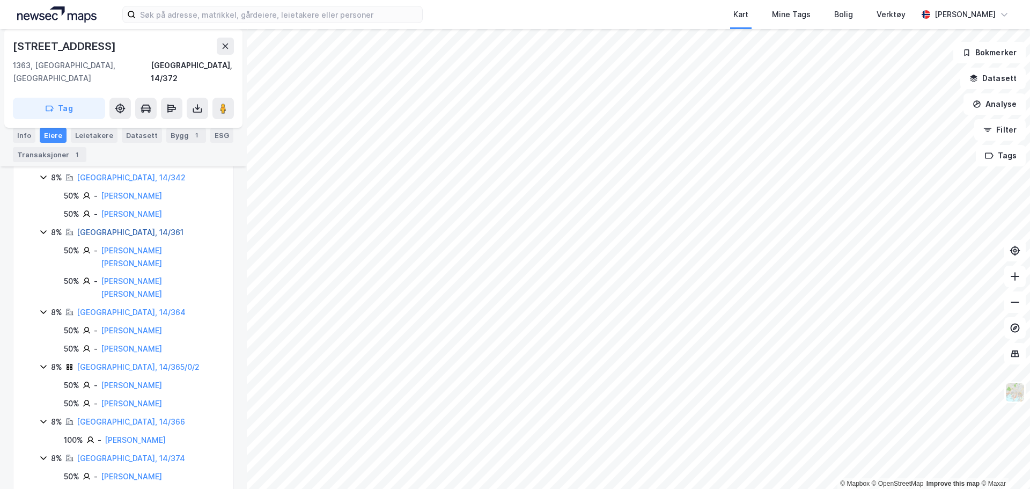
click at [109, 227] on link "[GEOGRAPHIC_DATA], 14/361" at bounding box center [130, 231] width 107 height 9
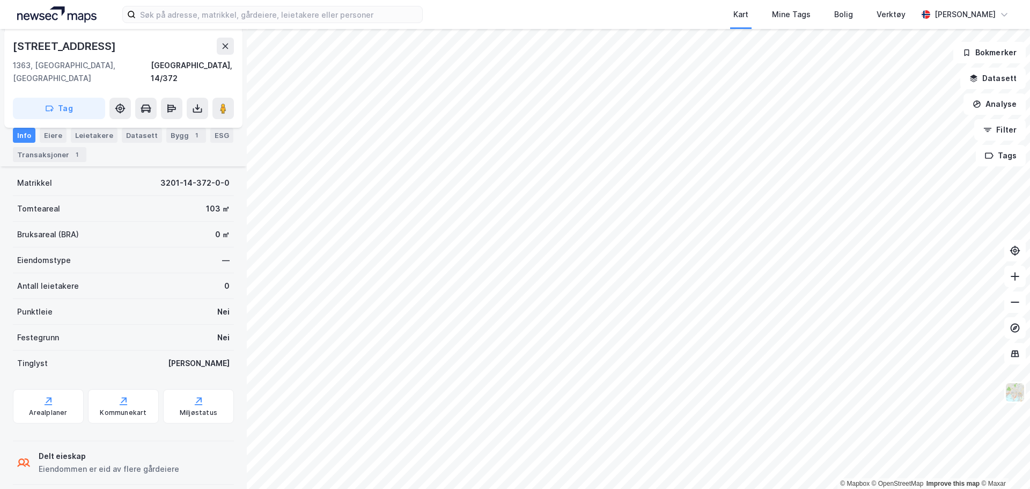
scroll to position [140, 0]
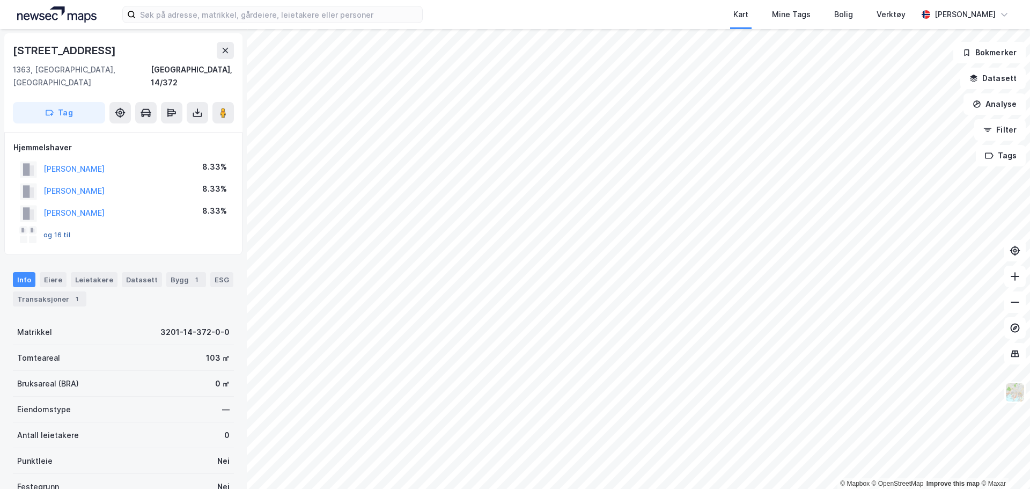
click at [0, 0] on button "og 16 til" at bounding box center [0, 0] width 0 height 0
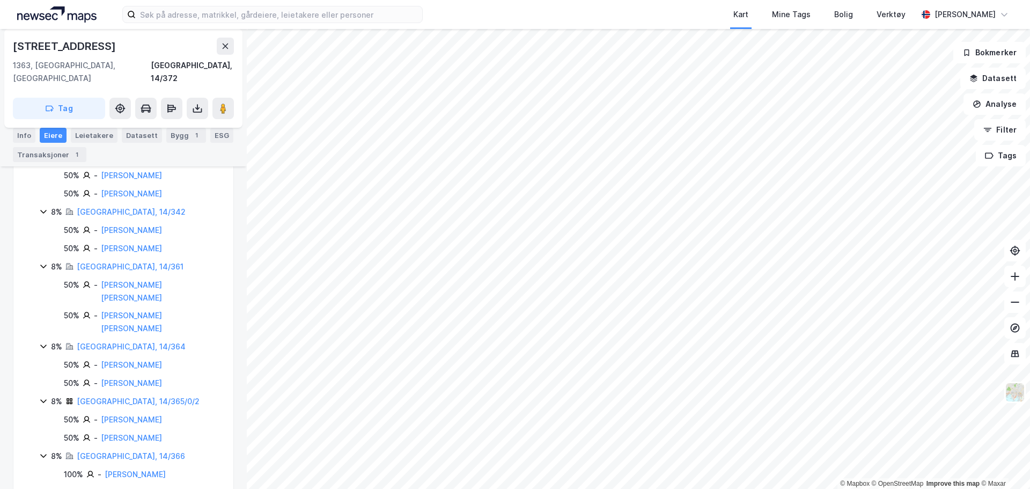
scroll to position [467, 0]
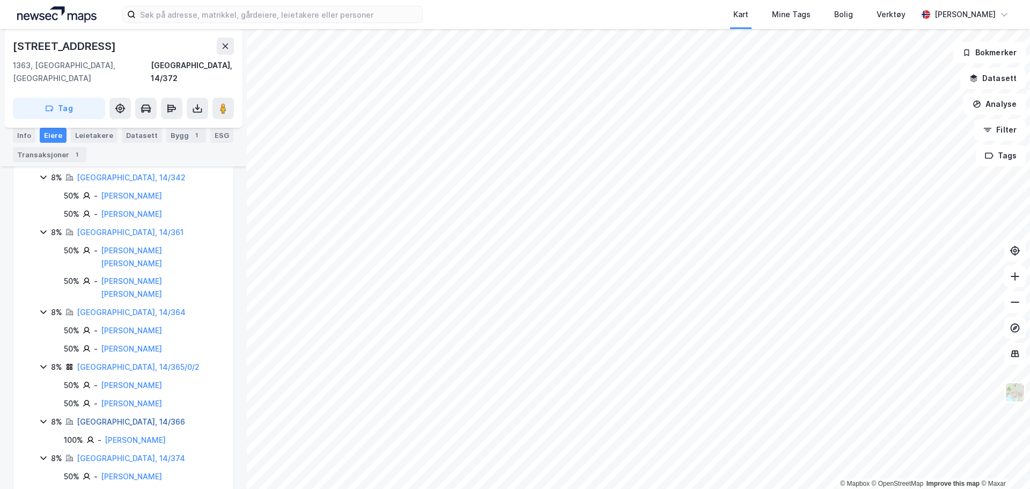
click at [123, 417] on link "[GEOGRAPHIC_DATA], 14/366" at bounding box center [131, 421] width 108 height 9
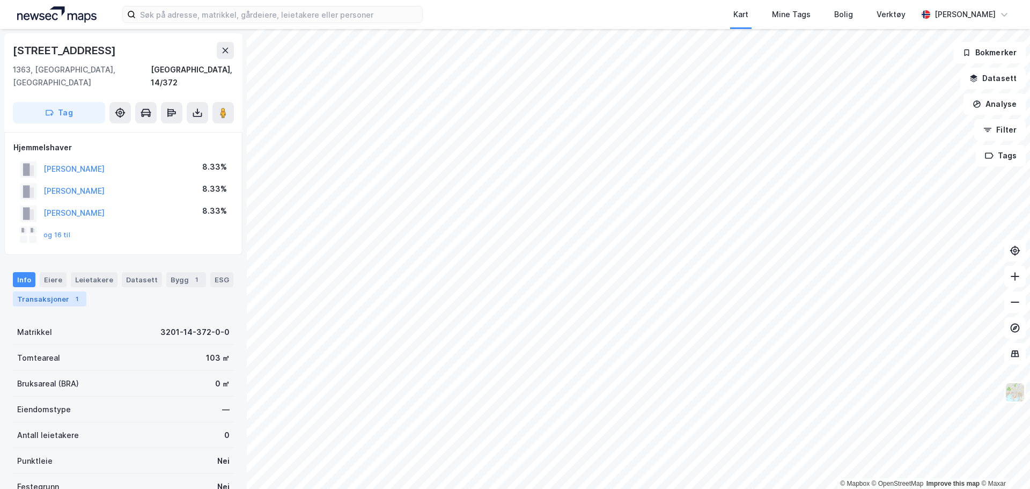
click at [64, 291] on div "Transaksjoner 1" at bounding box center [49, 298] width 73 height 15
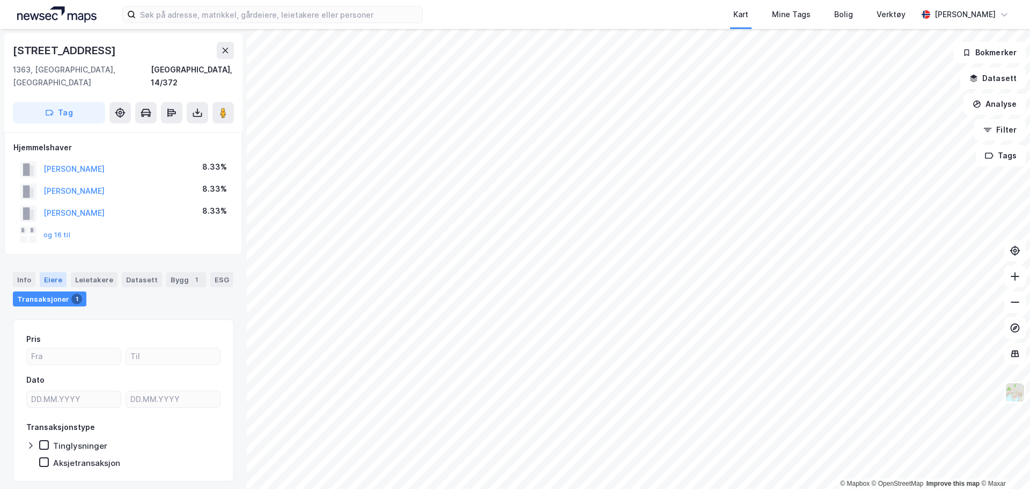
click at [57, 272] on div "Eiere" at bounding box center [53, 279] width 27 height 15
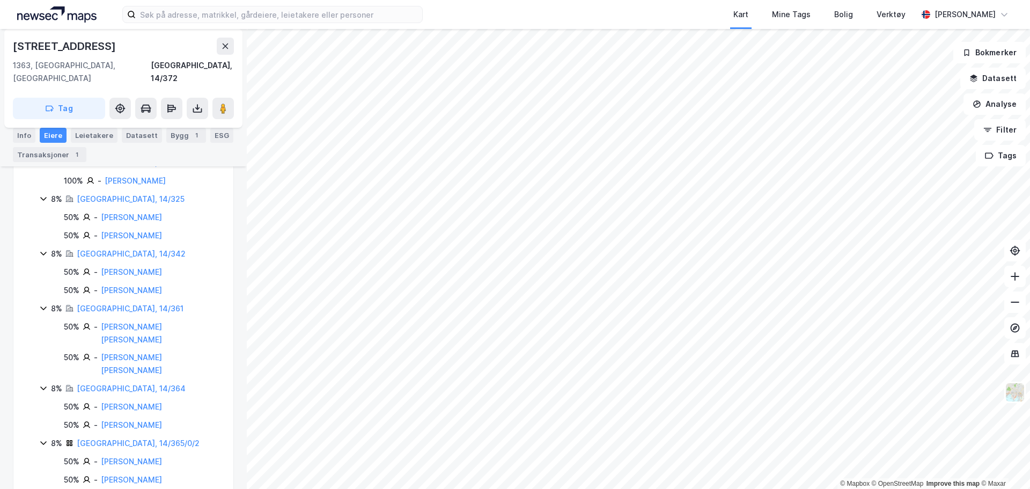
scroll to position [467, 0]
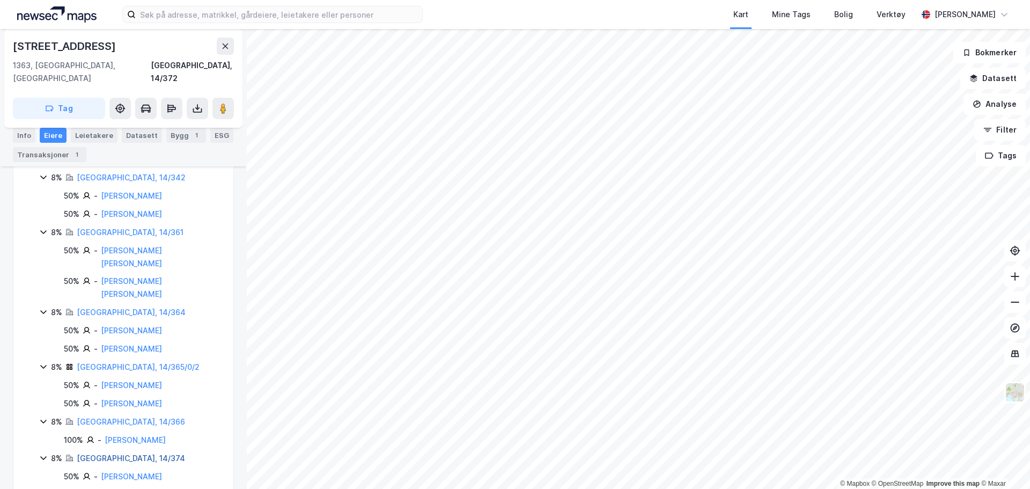
click at [114, 453] on link "[GEOGRAPHIC_DATA], 14/374" at bounding box center [131, 457] width 108 height 9
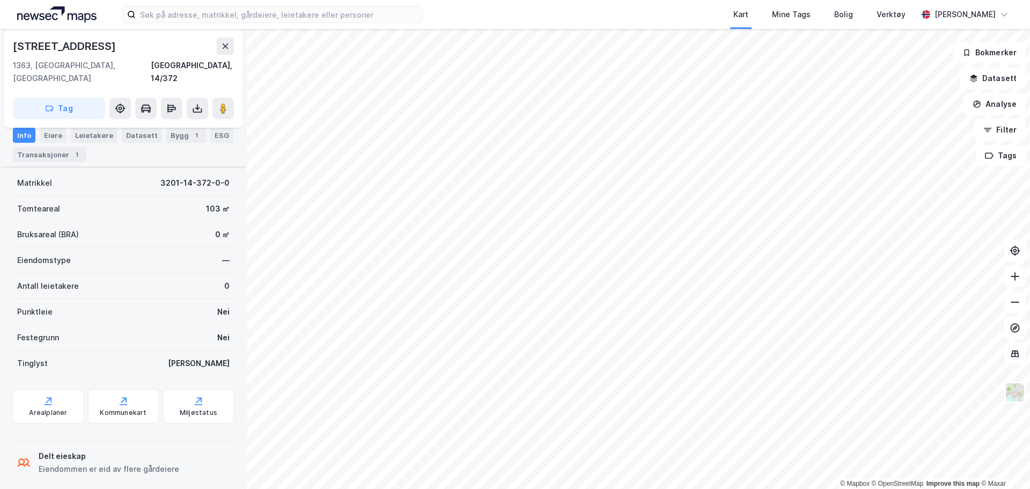
scroll to position [140, 0]
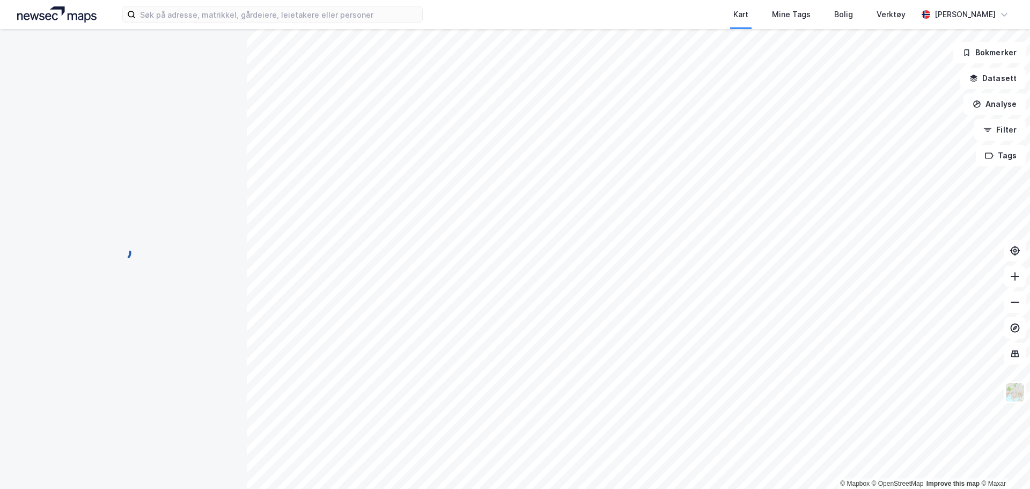
scroll to position [140, 0]
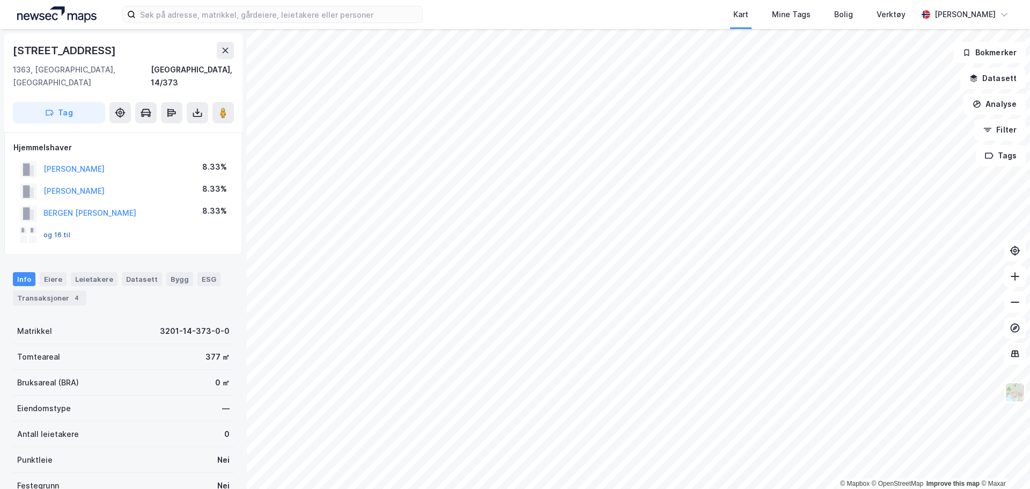
click at [0, 0] on button "og 16 til" at bounding box center [0, 0] width 0 height 0
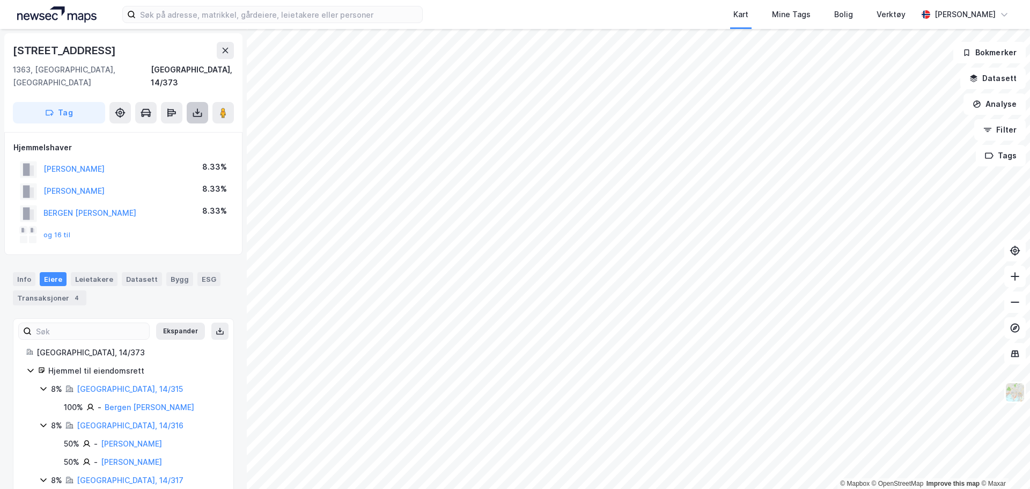
click at [198, 107] on icon at bounding box center [197, 112] width 11 height 11
click at [160, 130] on div "Last ned grunnbok" at bounding box center [144, 134] width 62 height 9
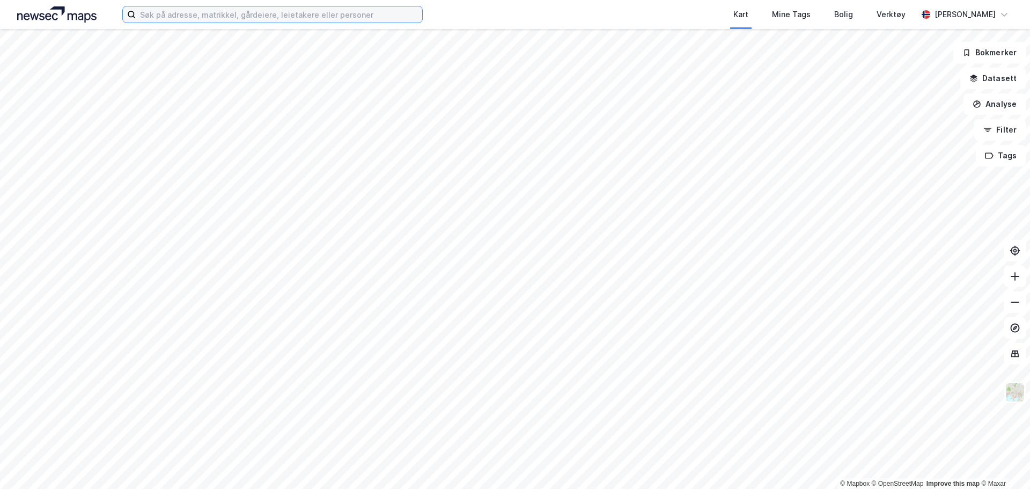
click at [240, 11] on input at bounding box center [279, 14] width 286 height 16
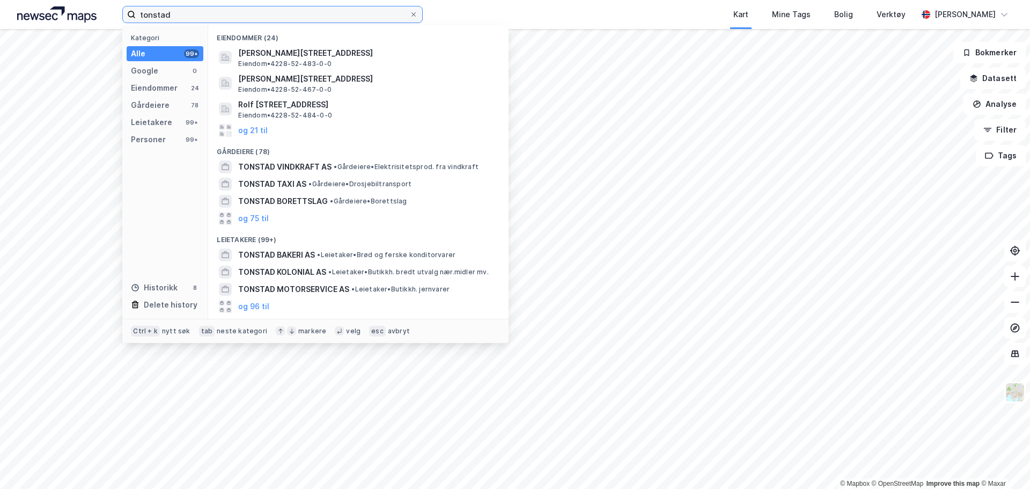
drag, startPoint x: 230, startPoint y: 16, endPoint x: 121, endPoint y: 27, distance: 109.4
click at [121, 27] on div "tonstad Kategori Alle 99+ Google 0 Eiendommer 24 Gårdeiere 78 Leietakere 99+ Pe…" at bounding box center [515, 14] width 1030 height 29
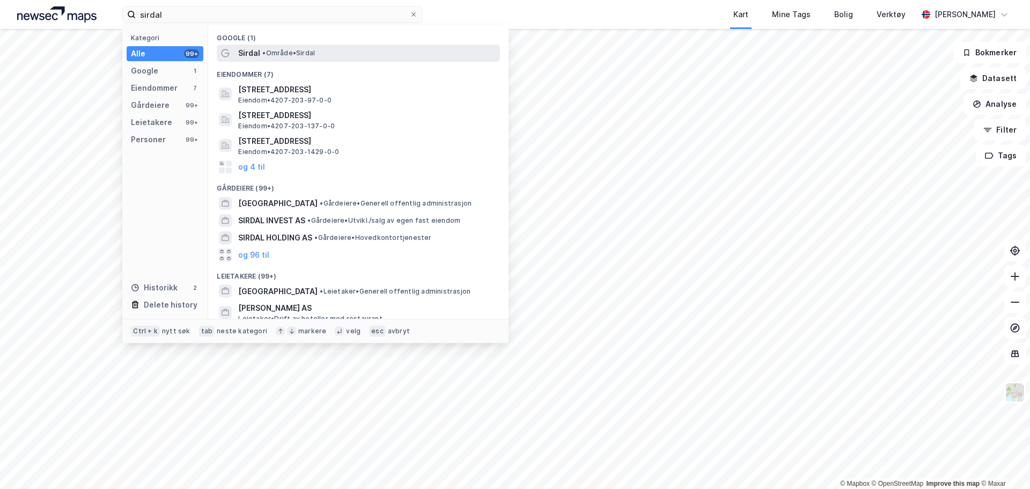
click at [273, 45] on div "Sirdal • Område • Sirdal" at bounding box center [358, 53] width 283 height 17
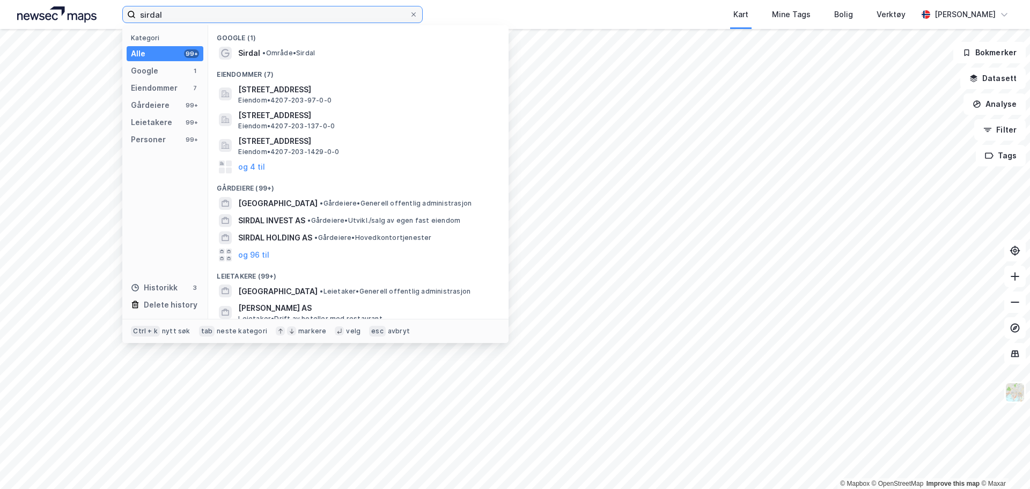
drag, startPoint x: 177, startPoint y: 10, endPoint x: 60, endPoint y: 28, distance: 118.8
click at [56, 10] on div "sirdal Kategori Alle 99+ Google 1 Eiendommer 7 Gårdeiere 99+ Leietakere 99+ Per…" at bounding box center [515, 14] width 1030 height 29
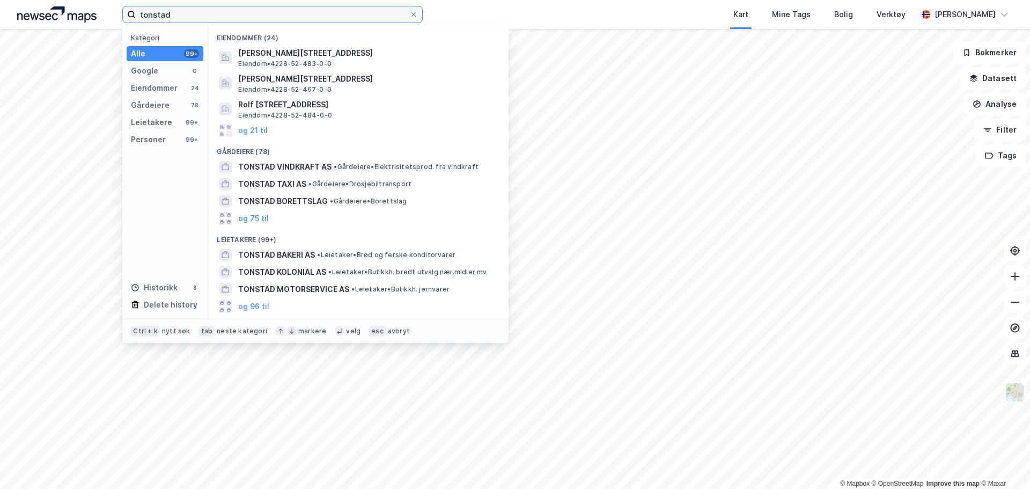
type input "tonstad"
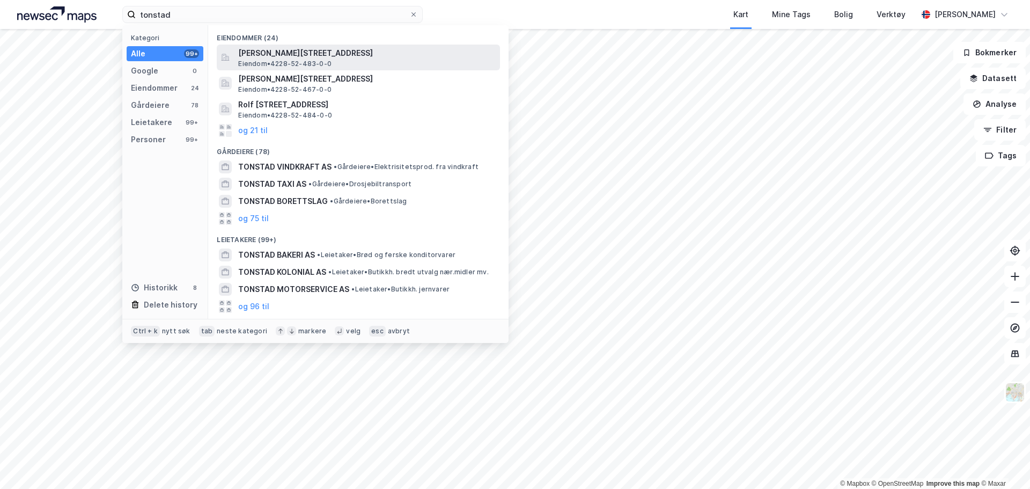
click at [293, 61] on span "Eiendom • 4228-52-483-0-0" at bounding box center [284, 64] width 93 height 9
